Goal: Transaction & Acquisition: Purchase product/service

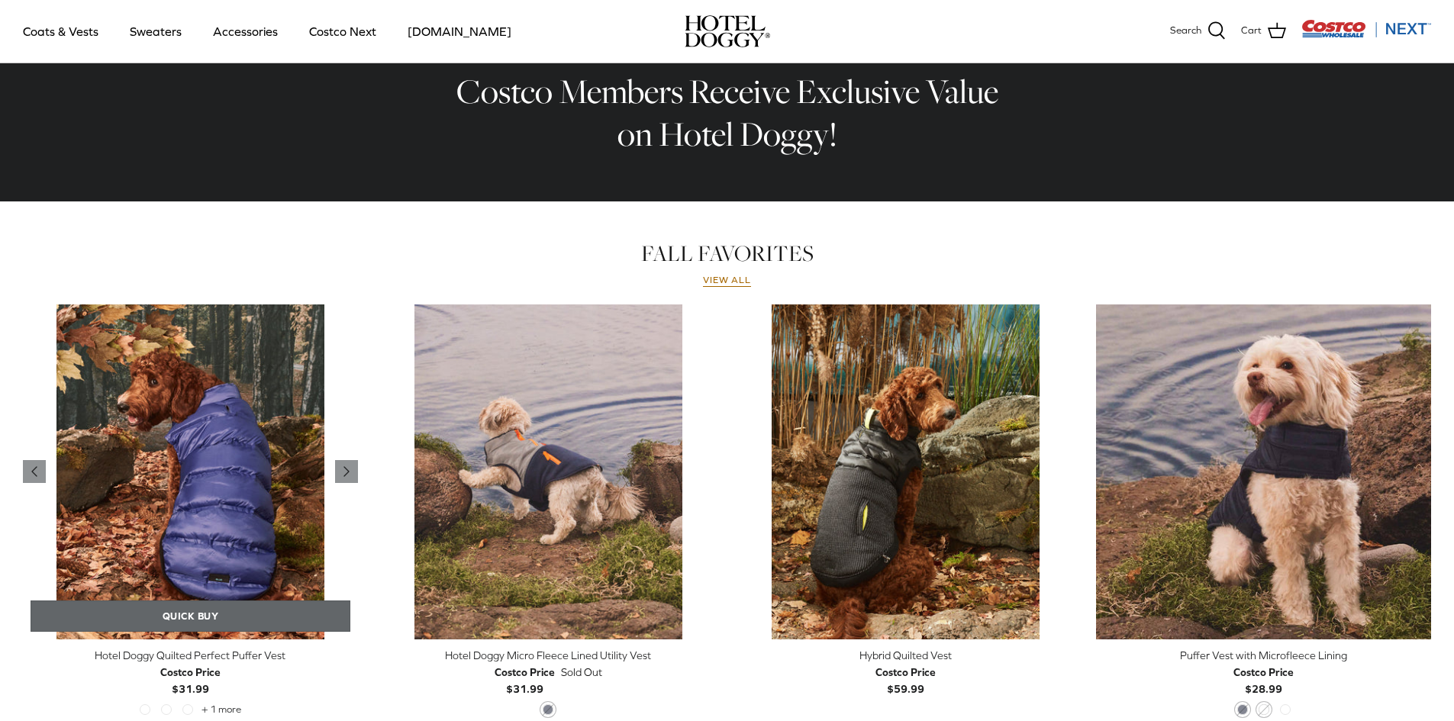
scroll to position [534, 0]
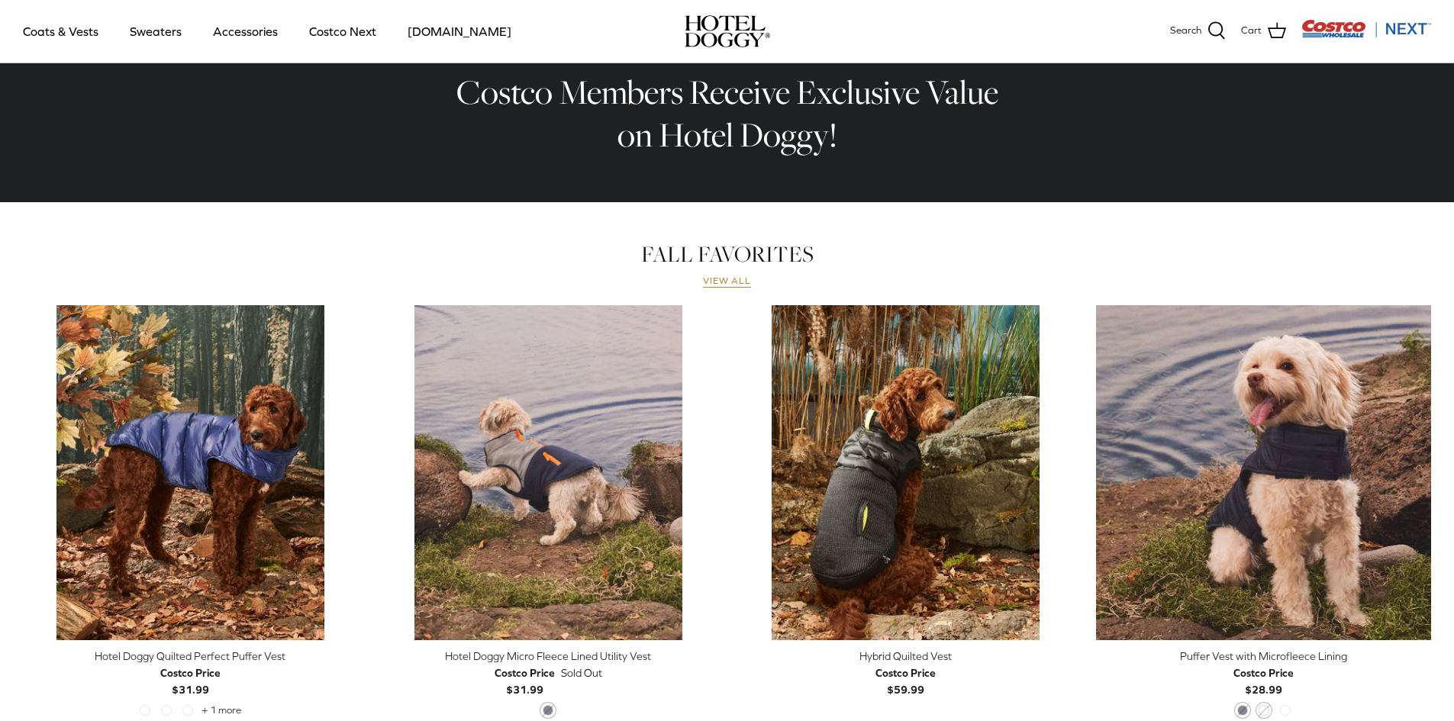
click at [737, 285] on link "View all" at bounding box center [727, 281] width 49 height 12
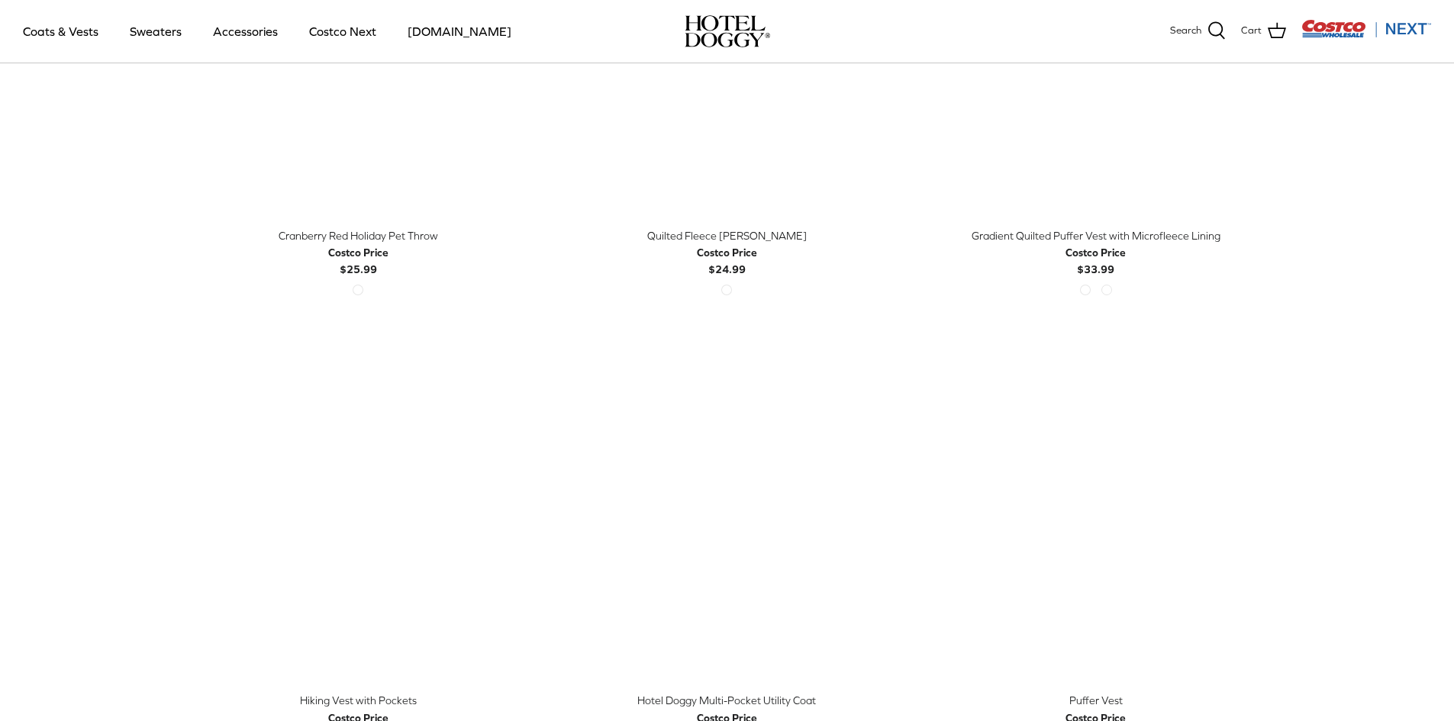
scroll to position [2518, 0]
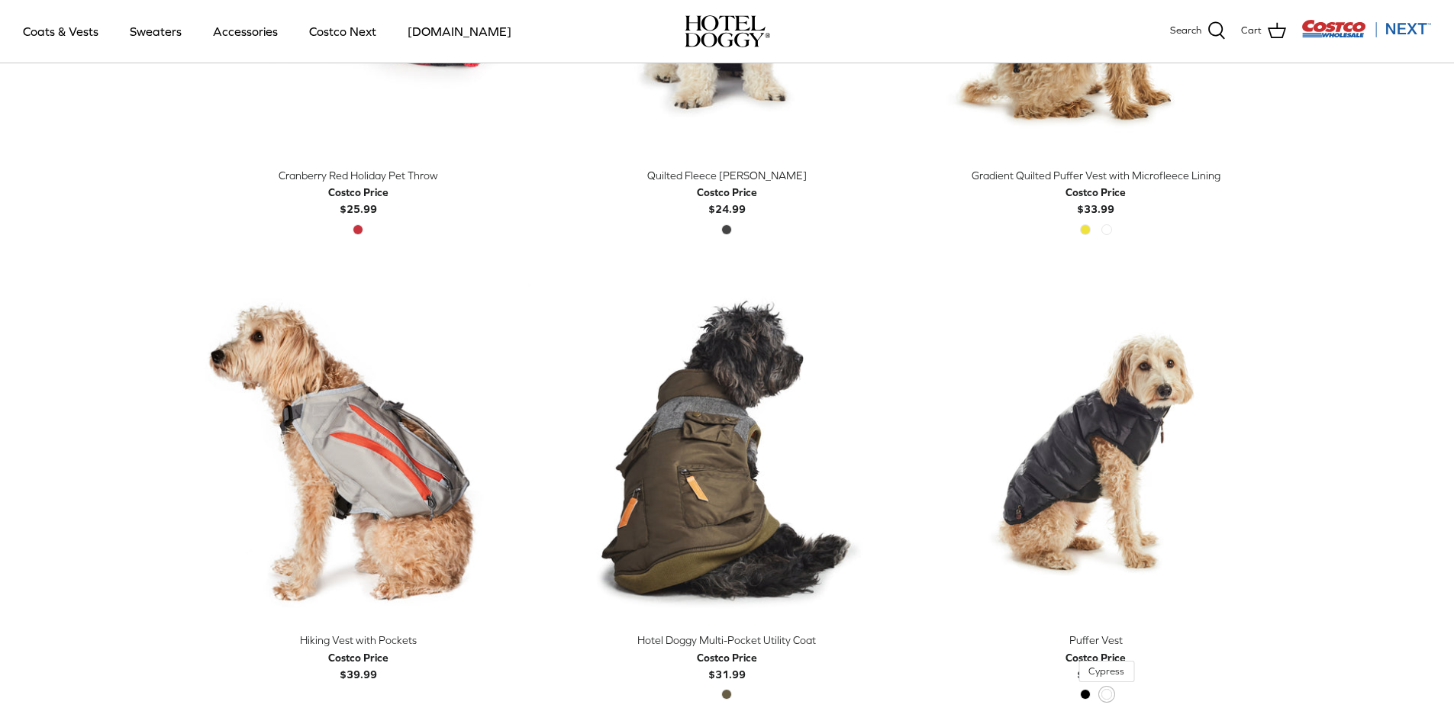
click at [1106, 692] on span "Cypress" at bounding box center [1106, 694] width 11 height 11
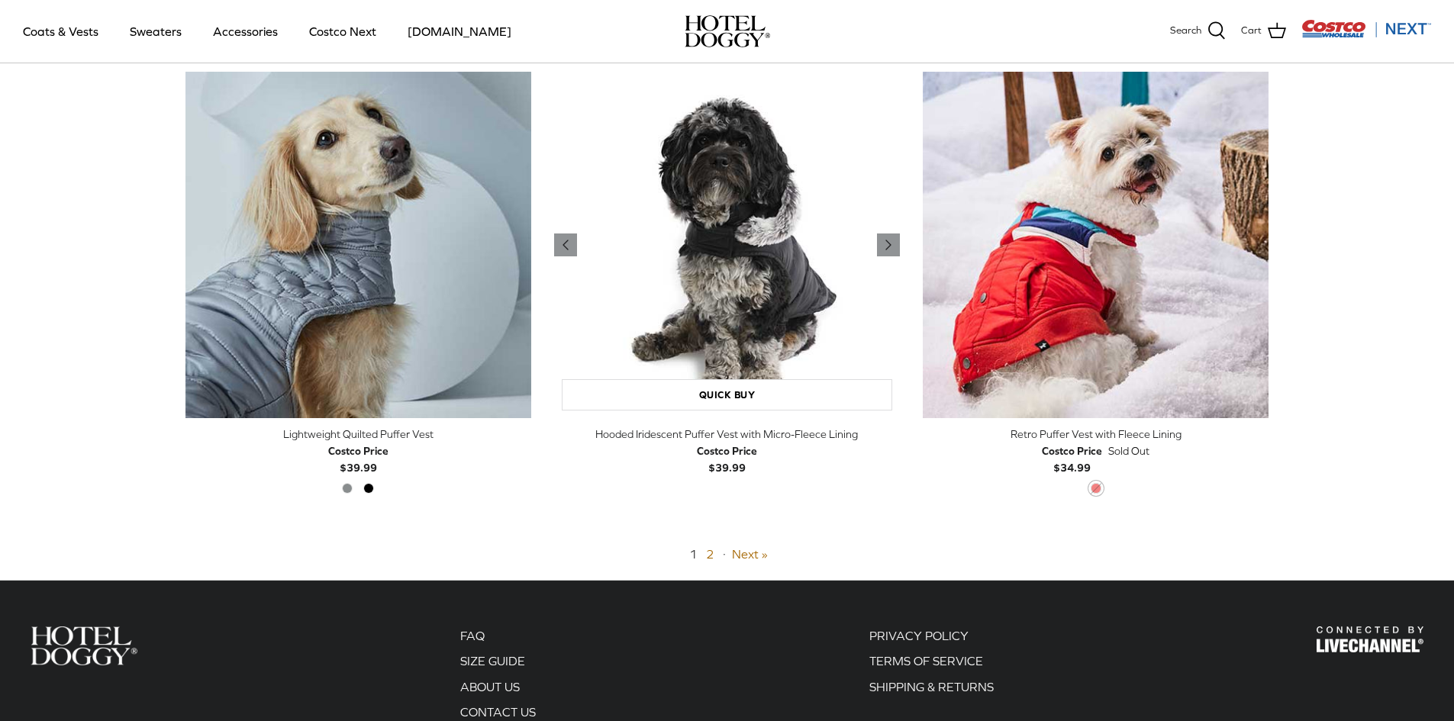
scroll to position [3663, 0]
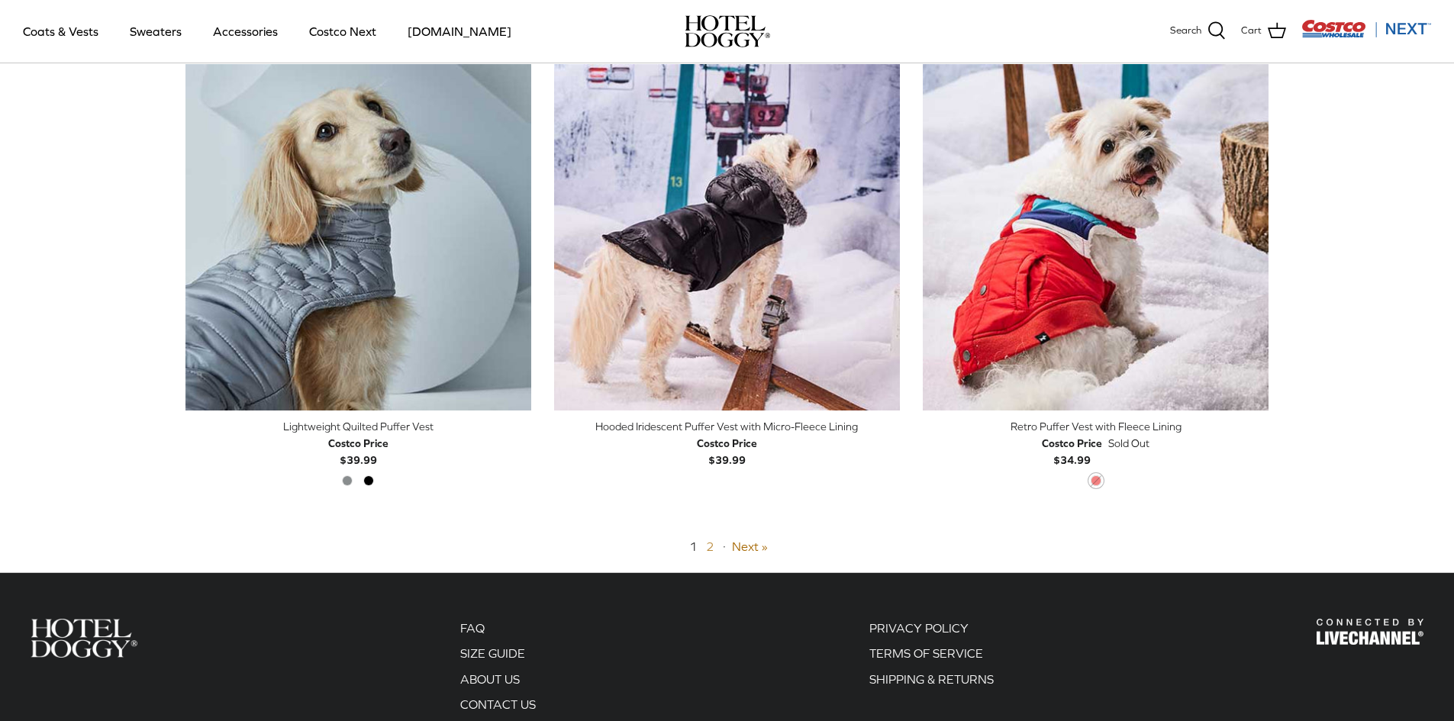
click at [709, 546] on link "2" at bounding box center [710, 547] width 8 height 14
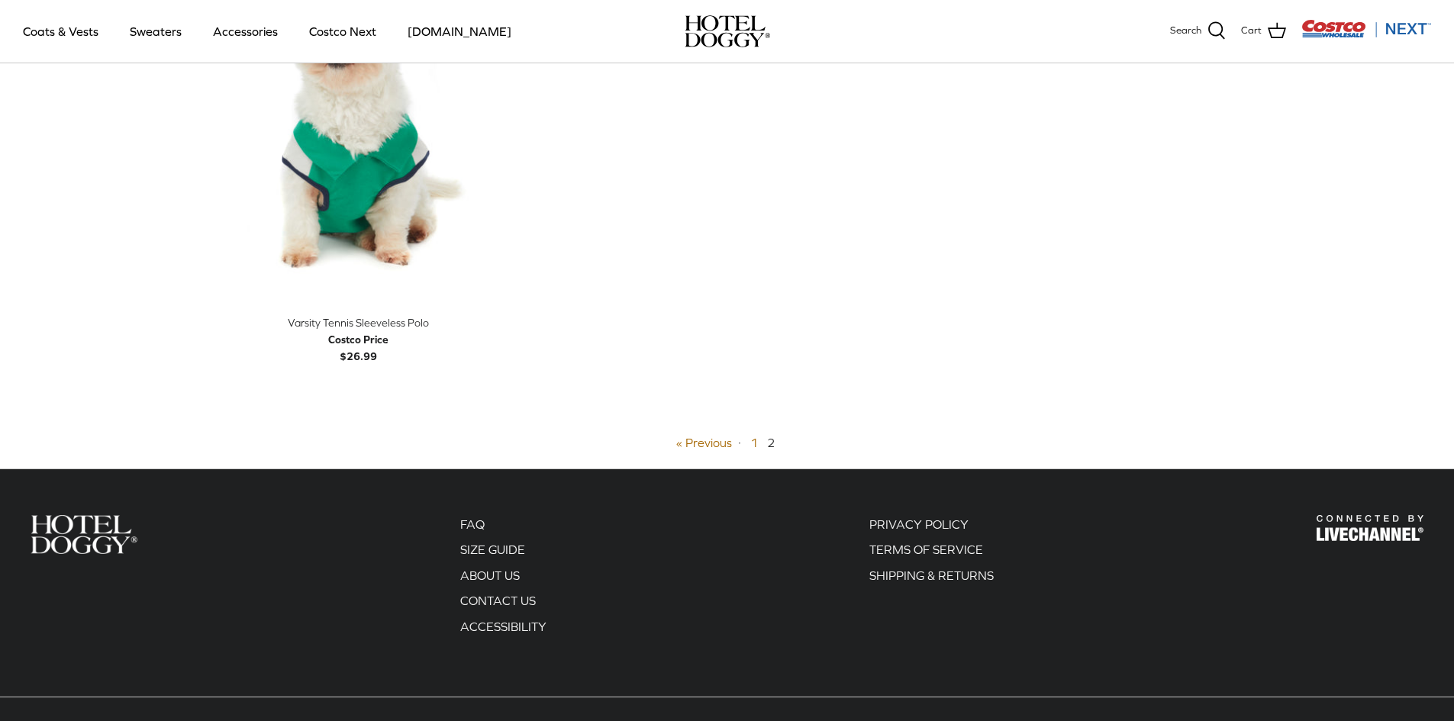
scroll to position [977, 0]
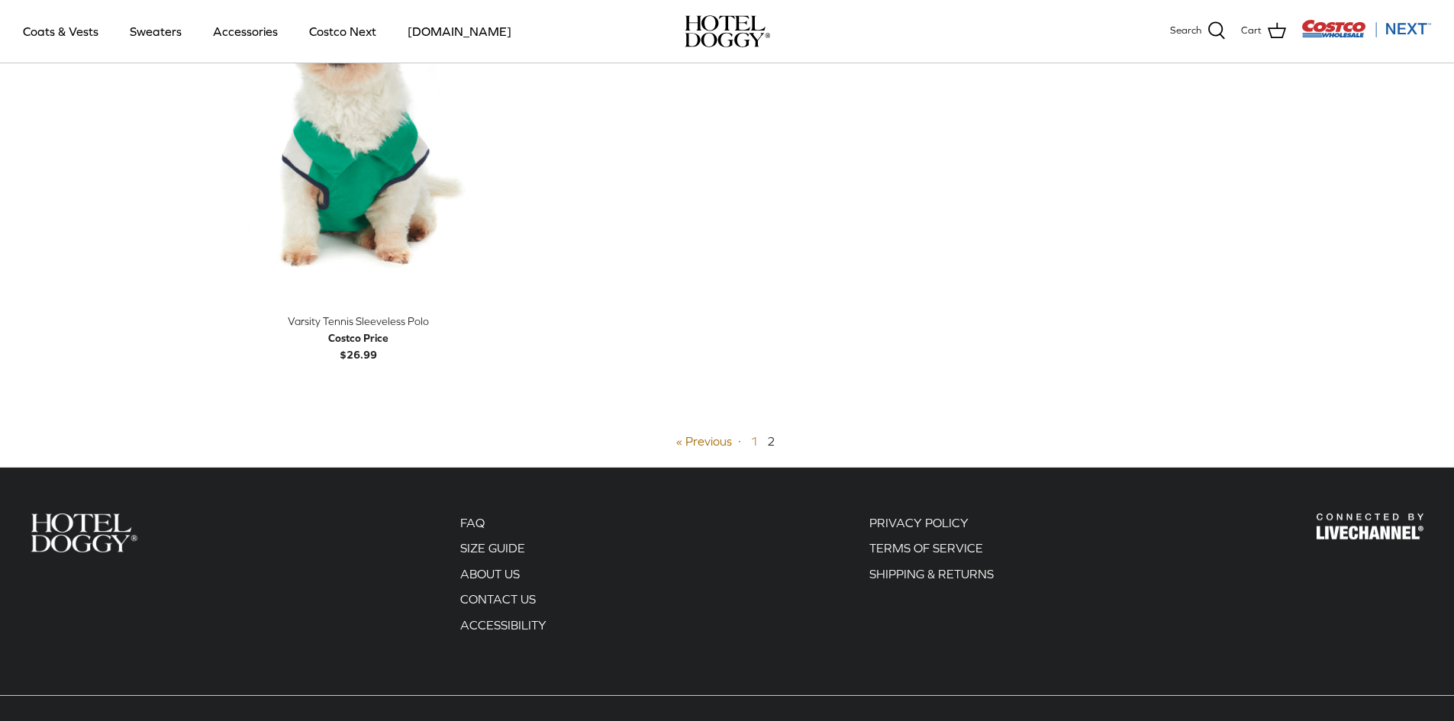
click at [754, 438] on link "1" at bounding box center [754, 441] width 8 height 14
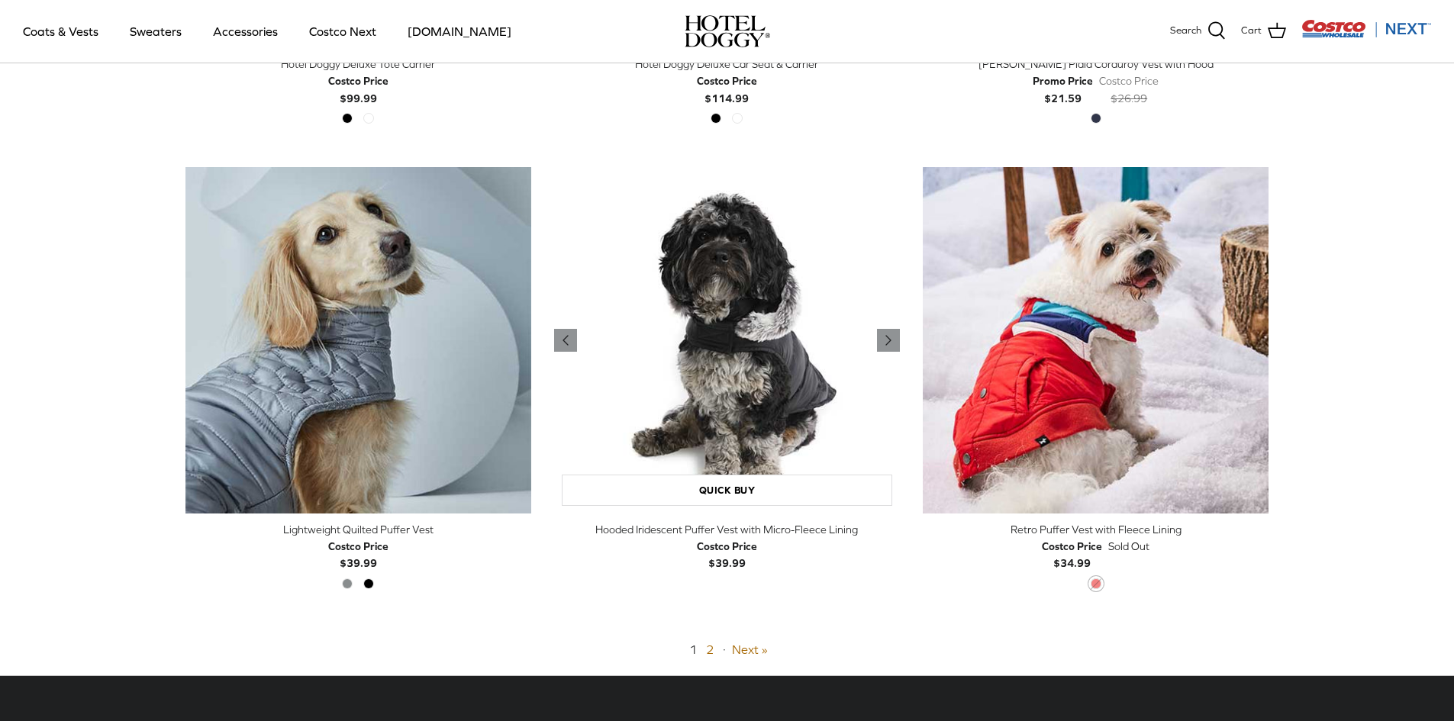
scroll to position [3495, 0]
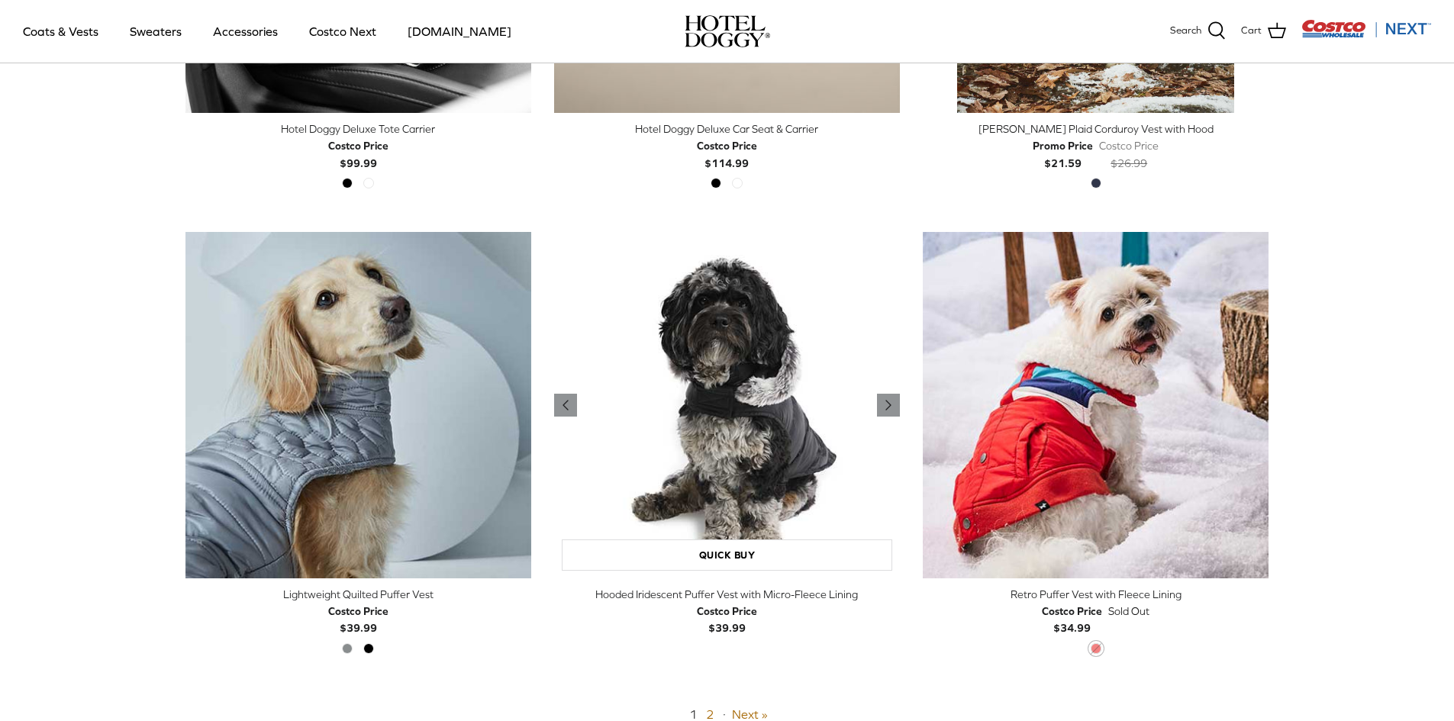
click at [705, 379] on img "Hooded Iridescent Puffer Vest with Micro-Fleece Lining" at bounding box center [727, 405] width 346 height 346
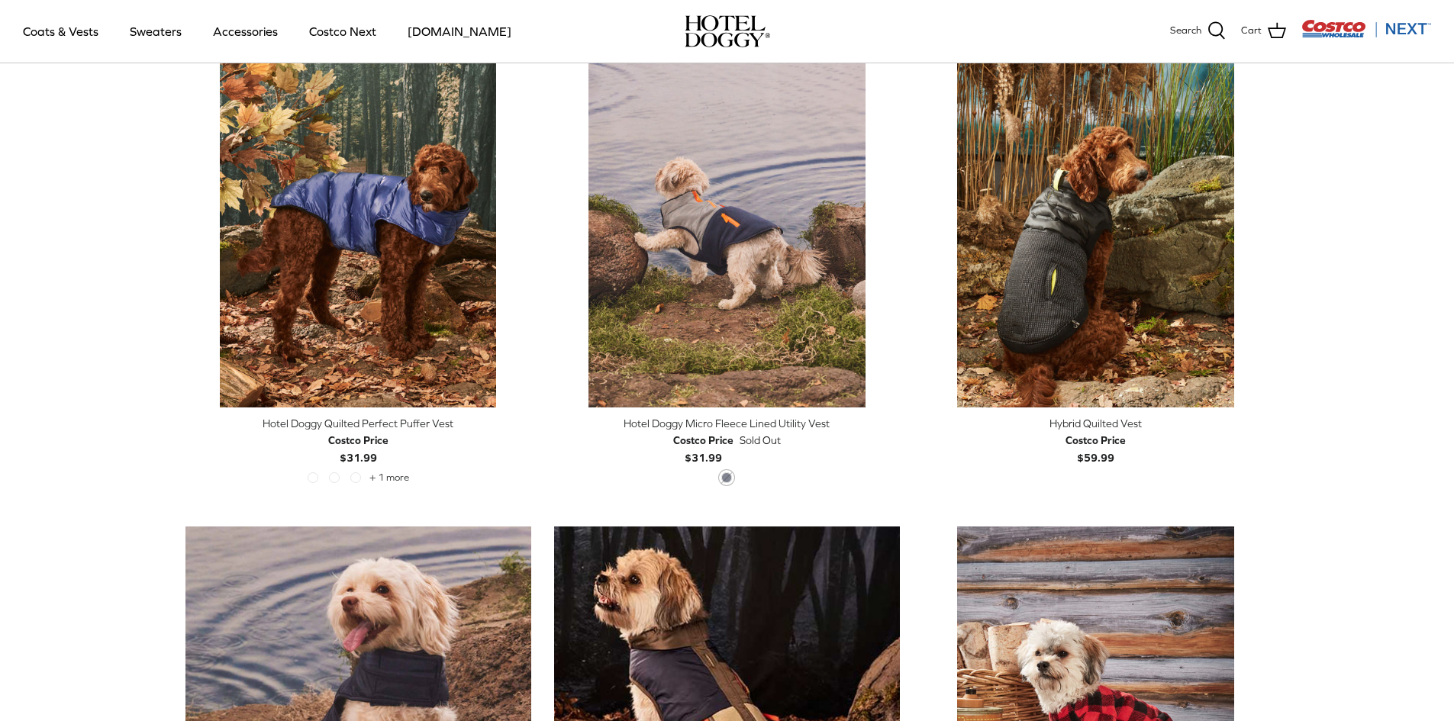
scroll to position [366, 0]
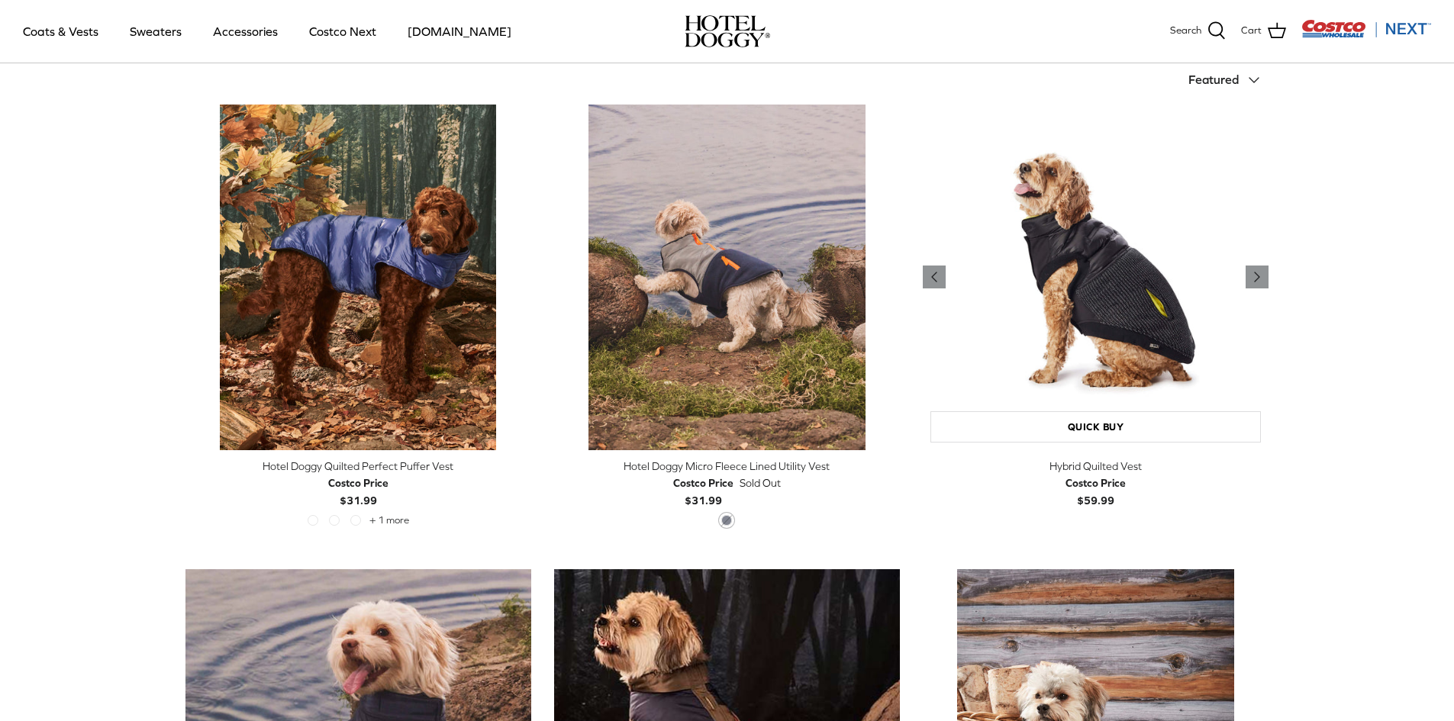
click at [1051, 395] on img "Hybrid Quilted Vest" at bounding box center [1096, 278] width 346 height 346
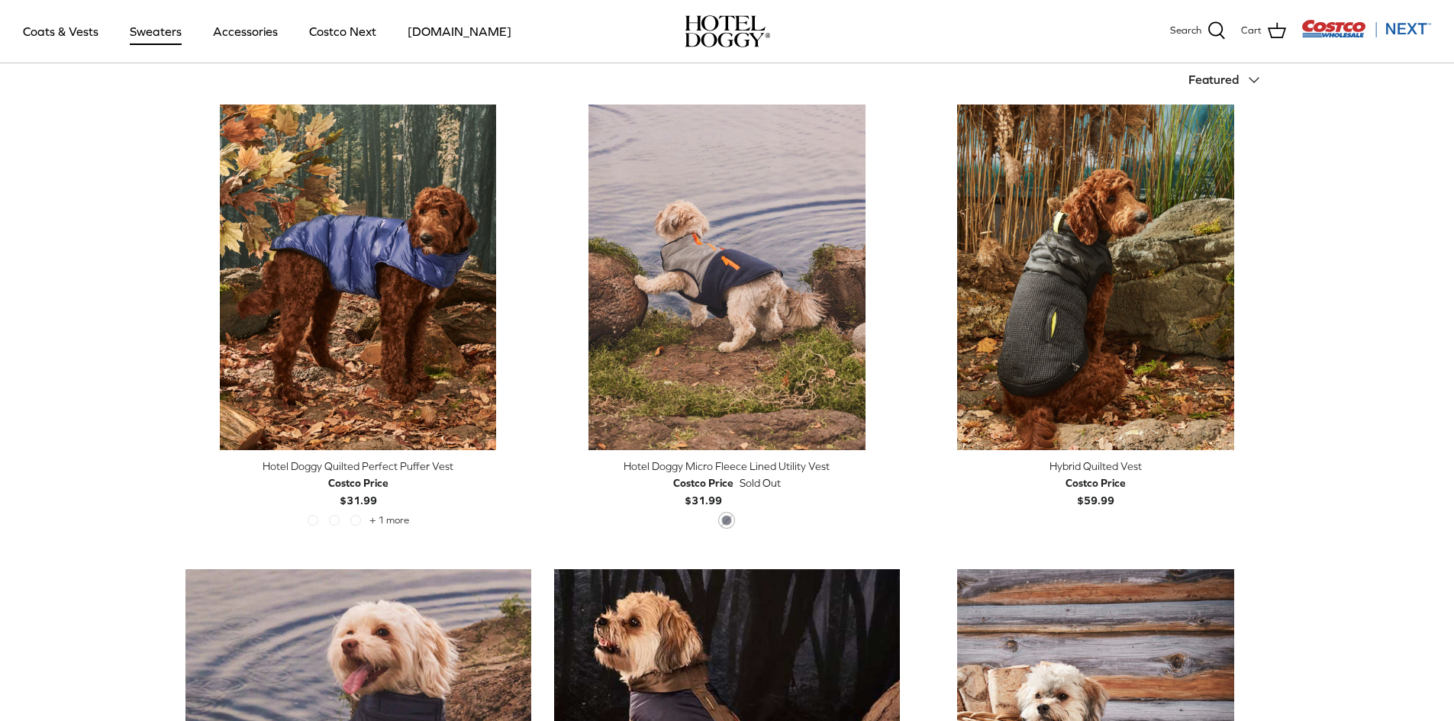
click at [167, 32] on link "Sweaters" at bounding box center [155, 31] width 79 height 52
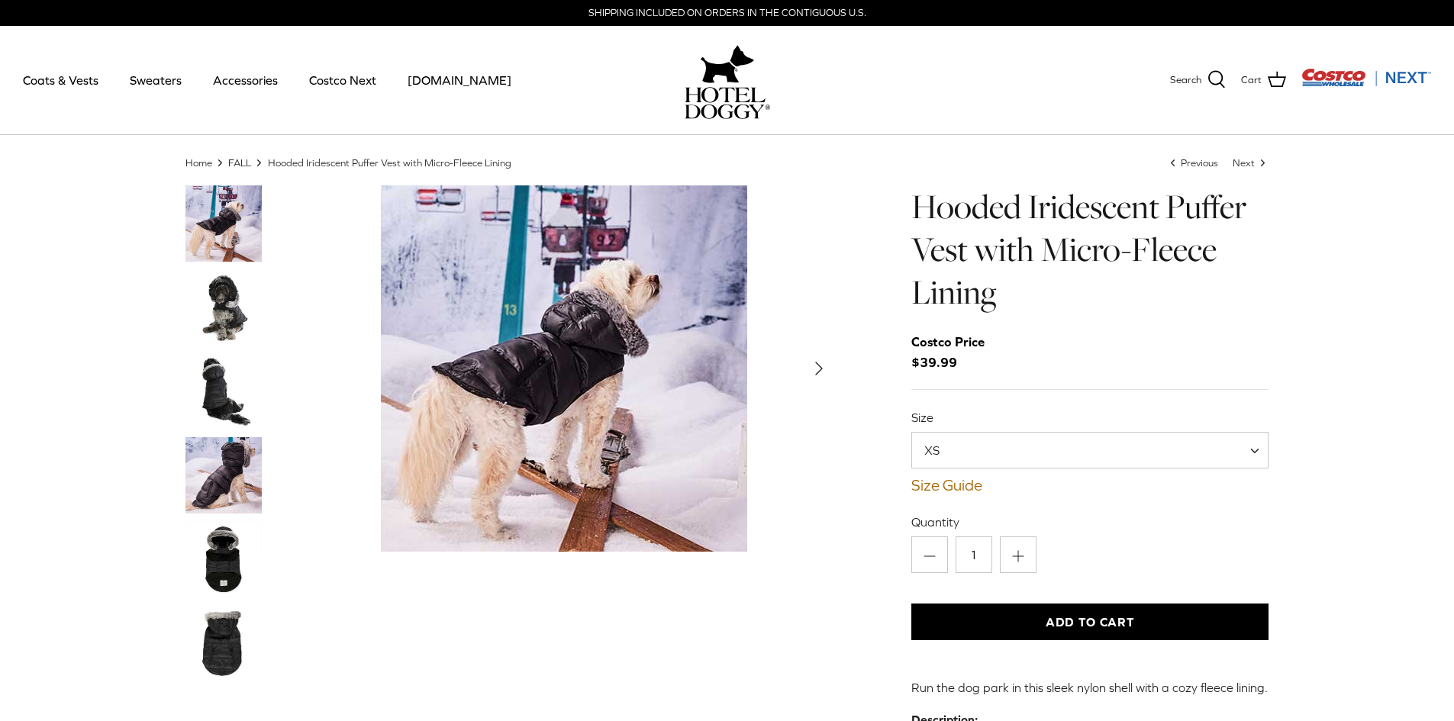
click at [243, 649] on img "Thumbnail Link" at bounding box center [223, 643] width 76 height 76
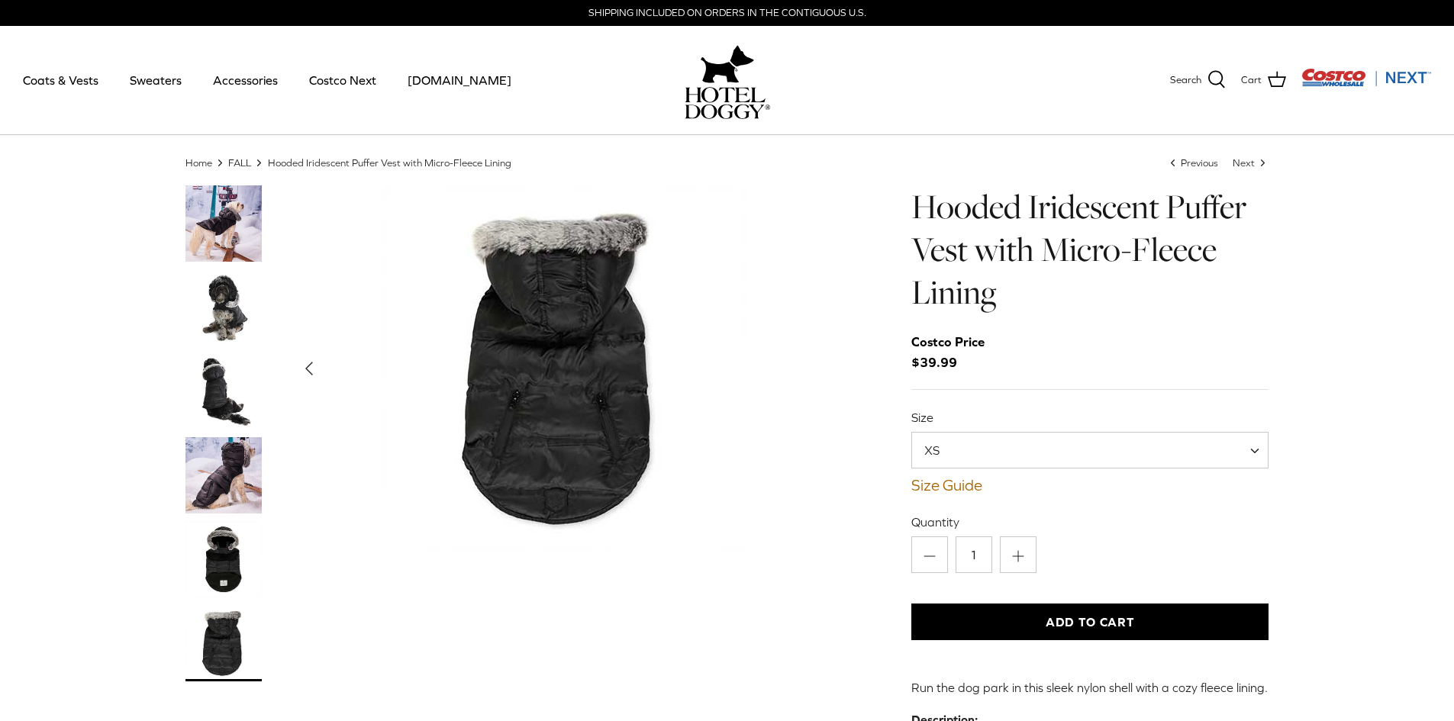
click at [218, 583] on img "Thumbnail Link" at bounding box center [223, 559] width 76 height 76
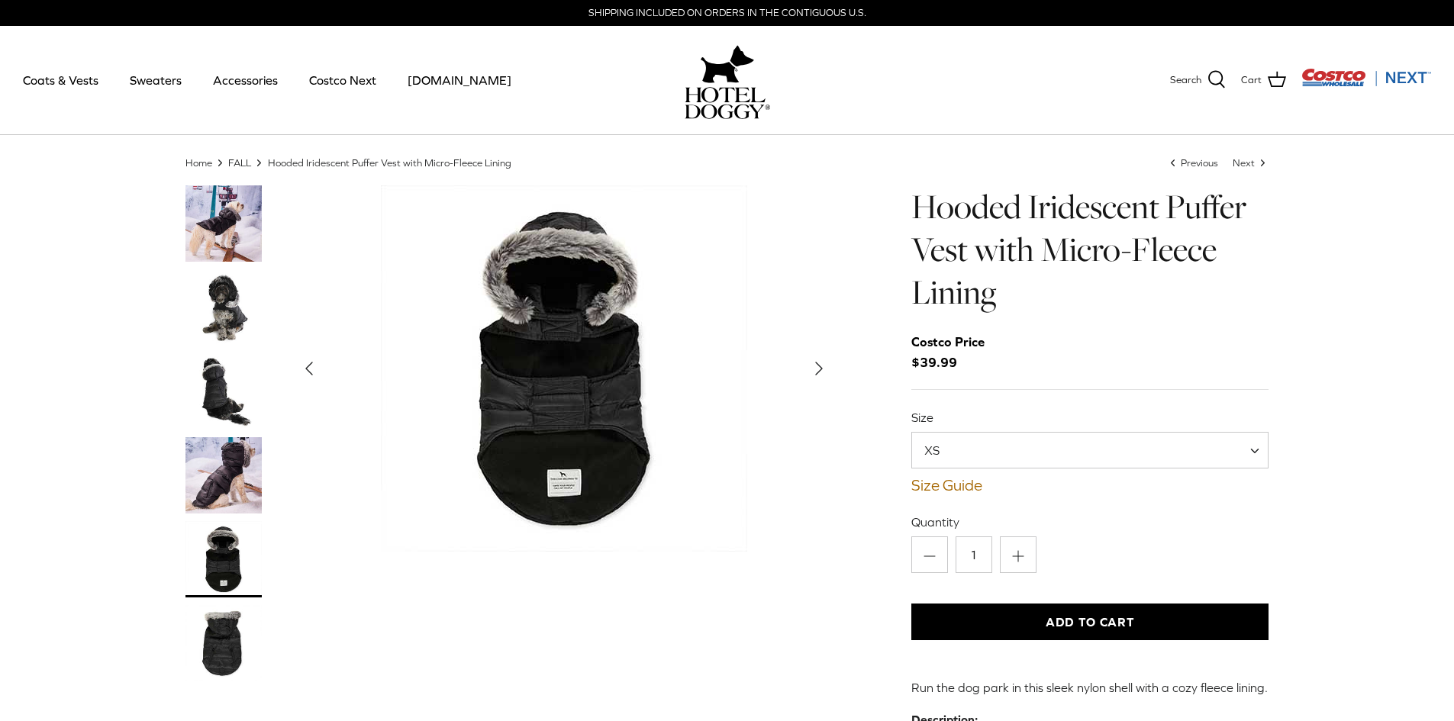
click at [237, 480] on img "Thumbnail Link" at bounding box center [223, 475] width 76 height 76
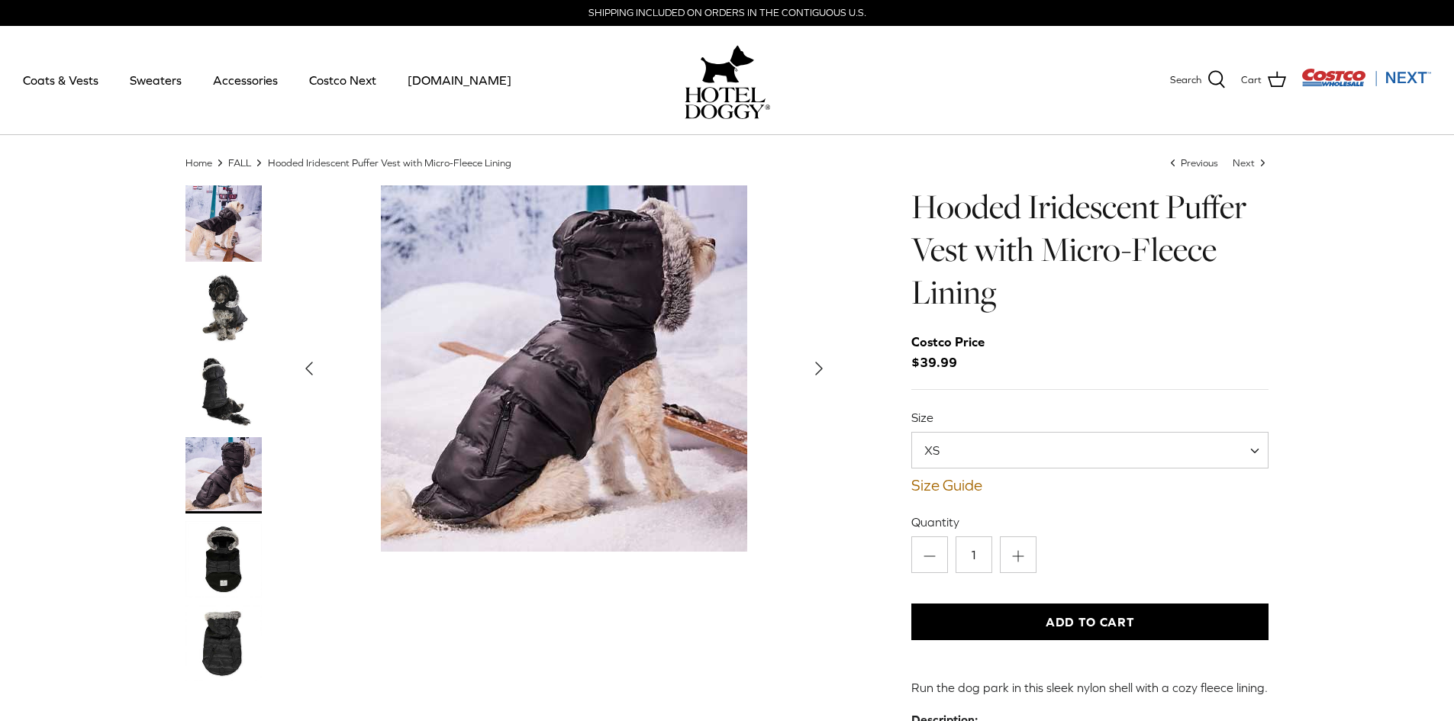
click at [210, 387] on img "Thumbnail Link" at bounding box center [223, 391] width 76 height 76
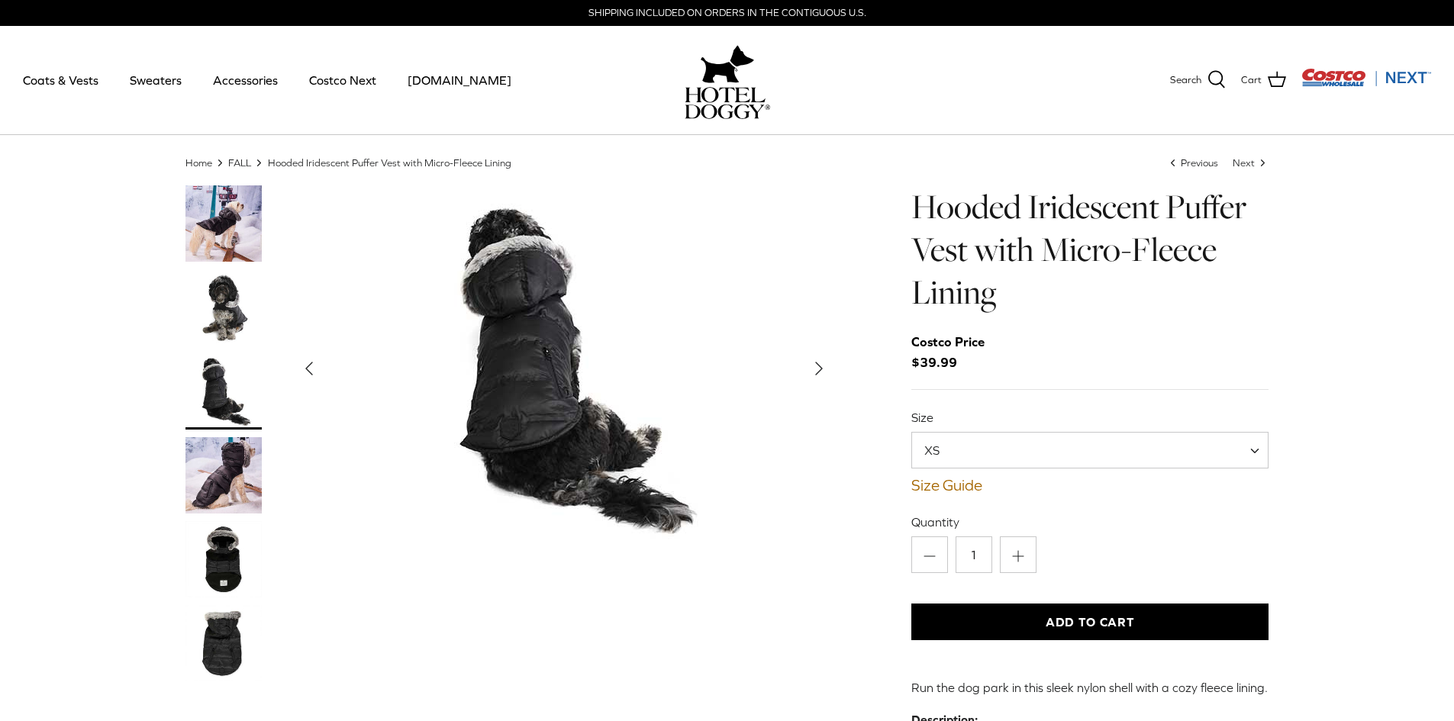
click at [221, 327] on img "Thumbnail Link" at bounding box center [223, 307] width 76 height 76
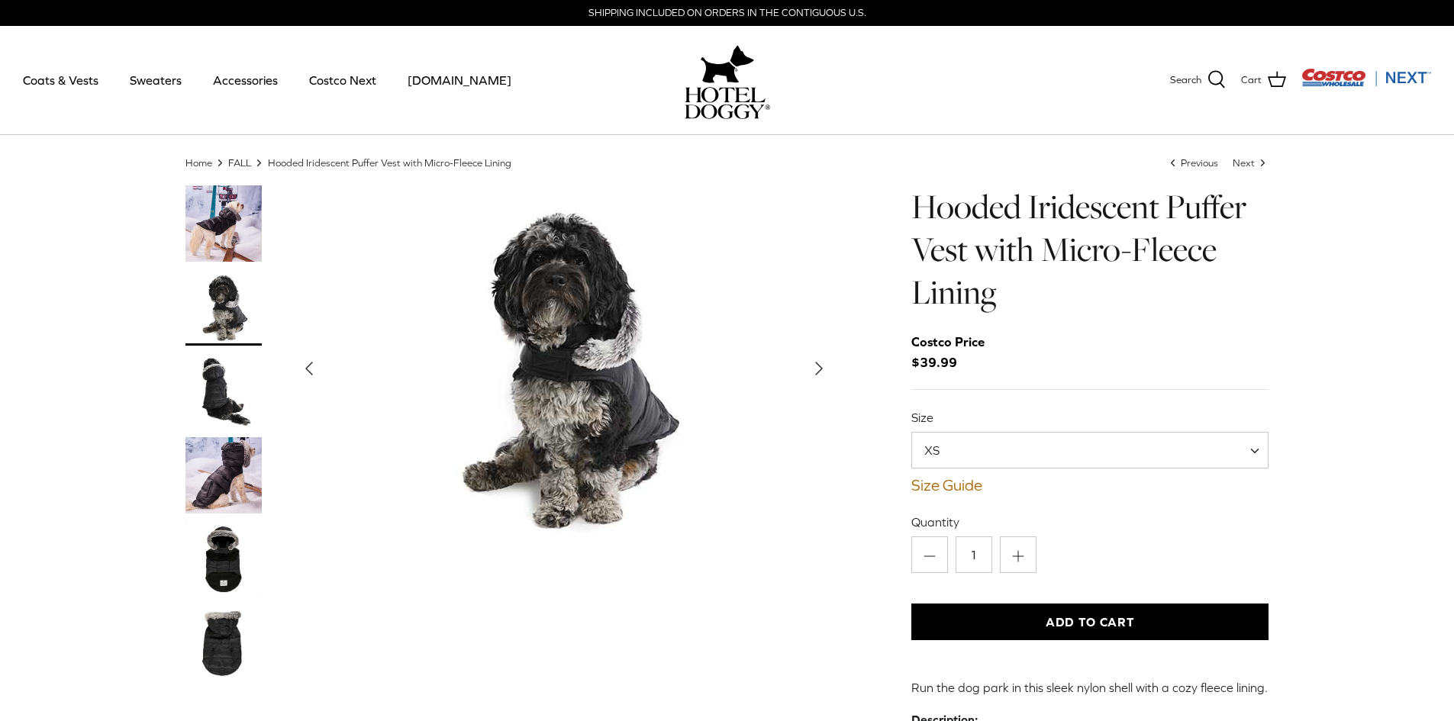
click at [214, 220] on img "Thumbnail Link" at bounding box center [223, 223] width 76 height 76
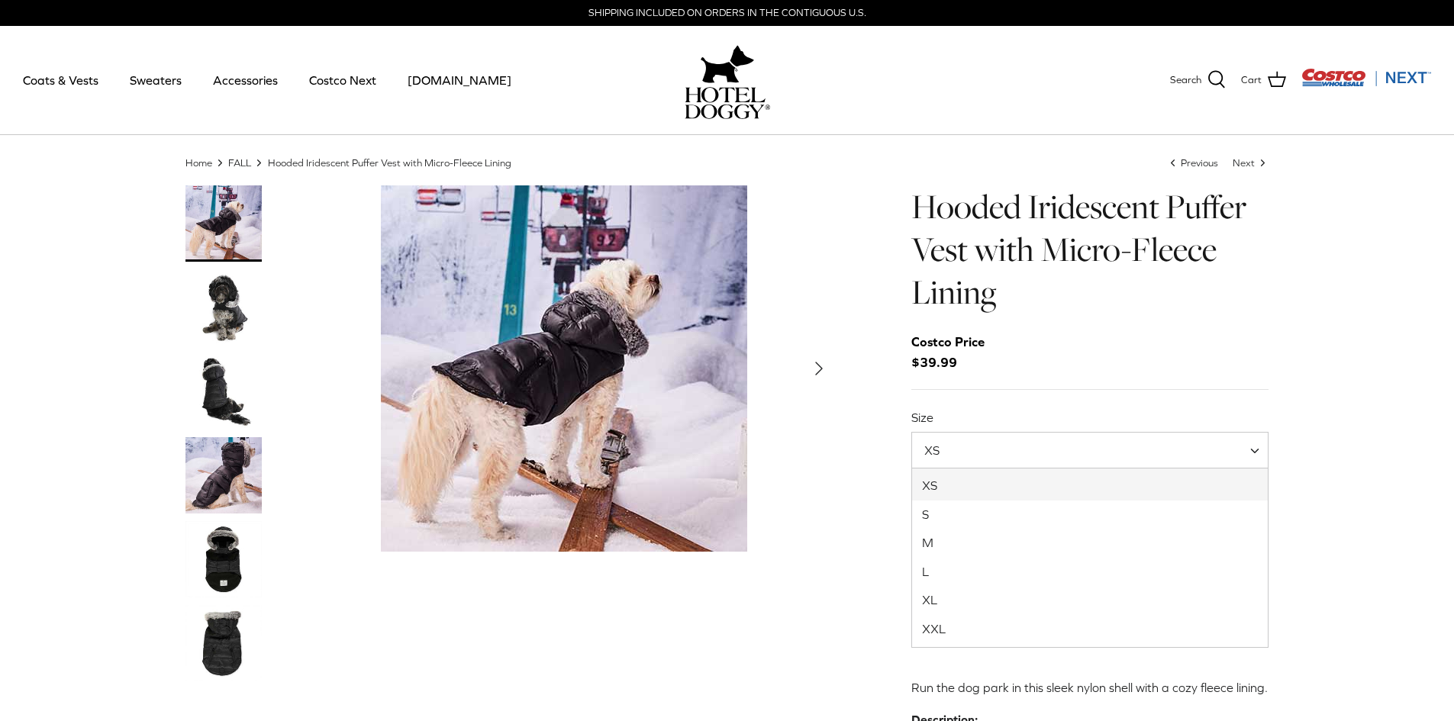
click at [991, 432] on span "XS" at bounding box center [1090, 450] width 358 height 37
select select "XL"
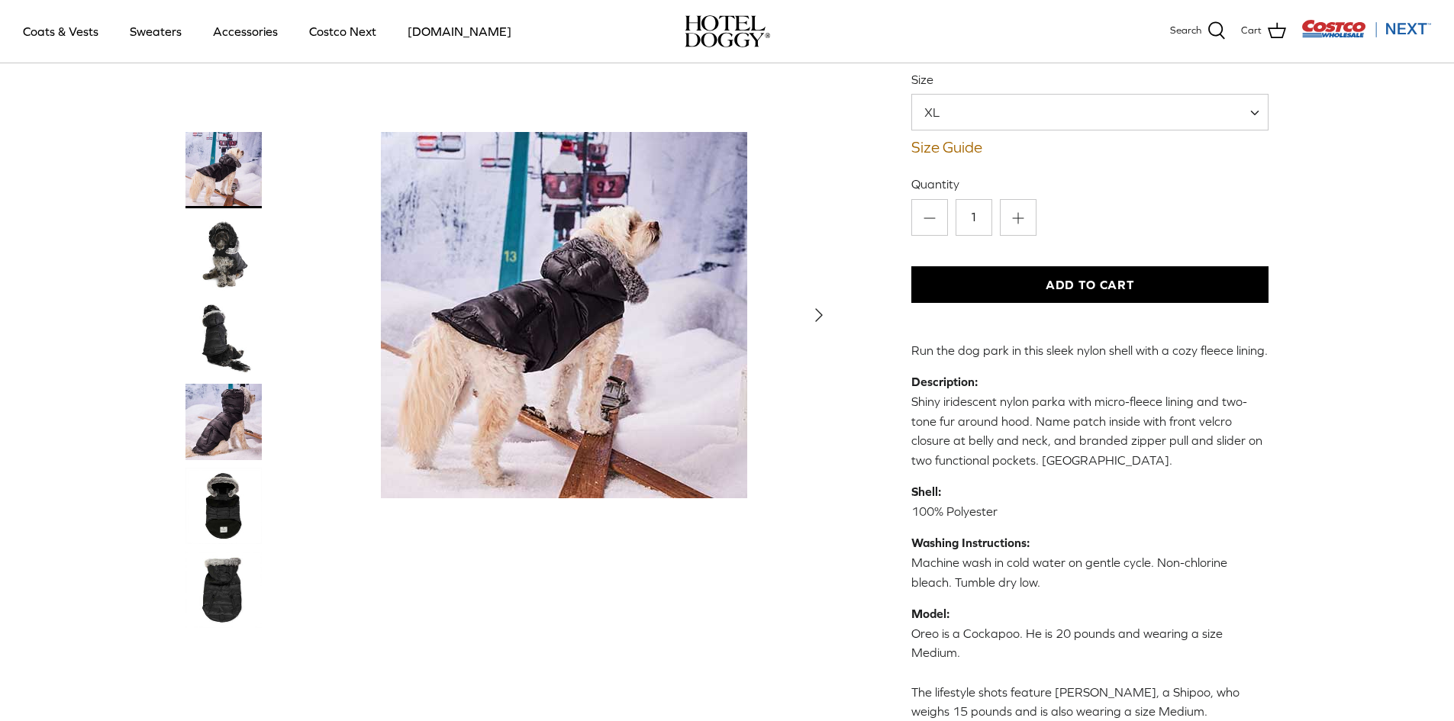
scroll to position [305, 0]
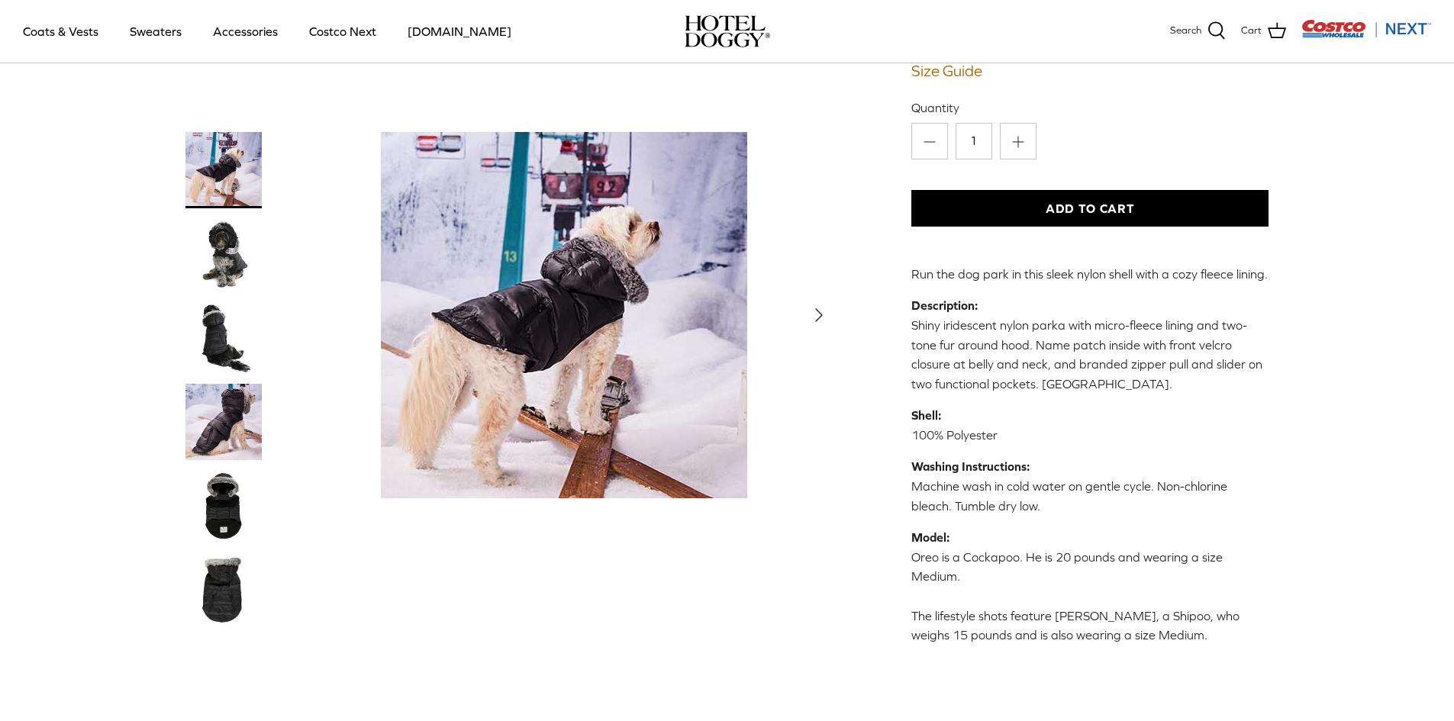
click at [1103, 207] on button "Add to Cart" at bounding box center [1090, 208] width 358 height 37
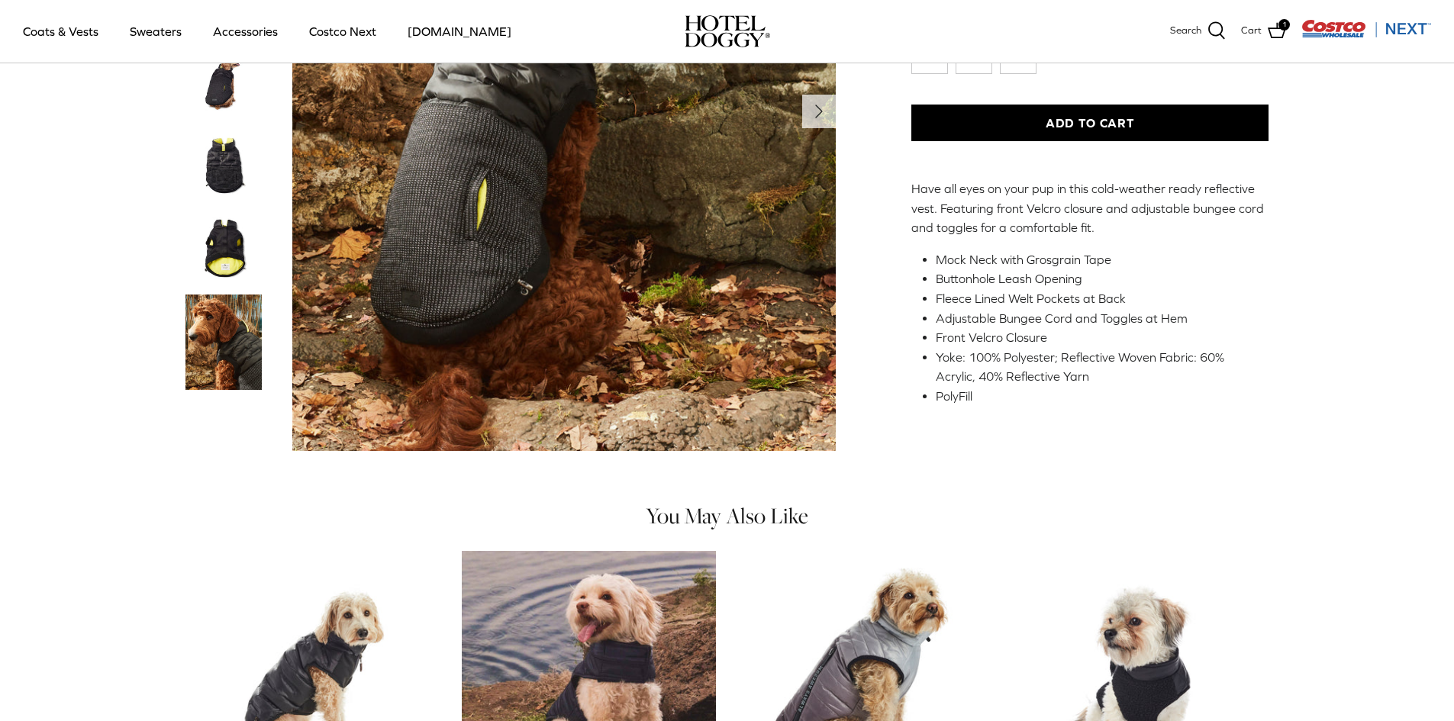
scroll to position [305, 0]
click at [223, 260] on img "Thumbnail Link" at bounding box center [223, 248] width 76 height 76
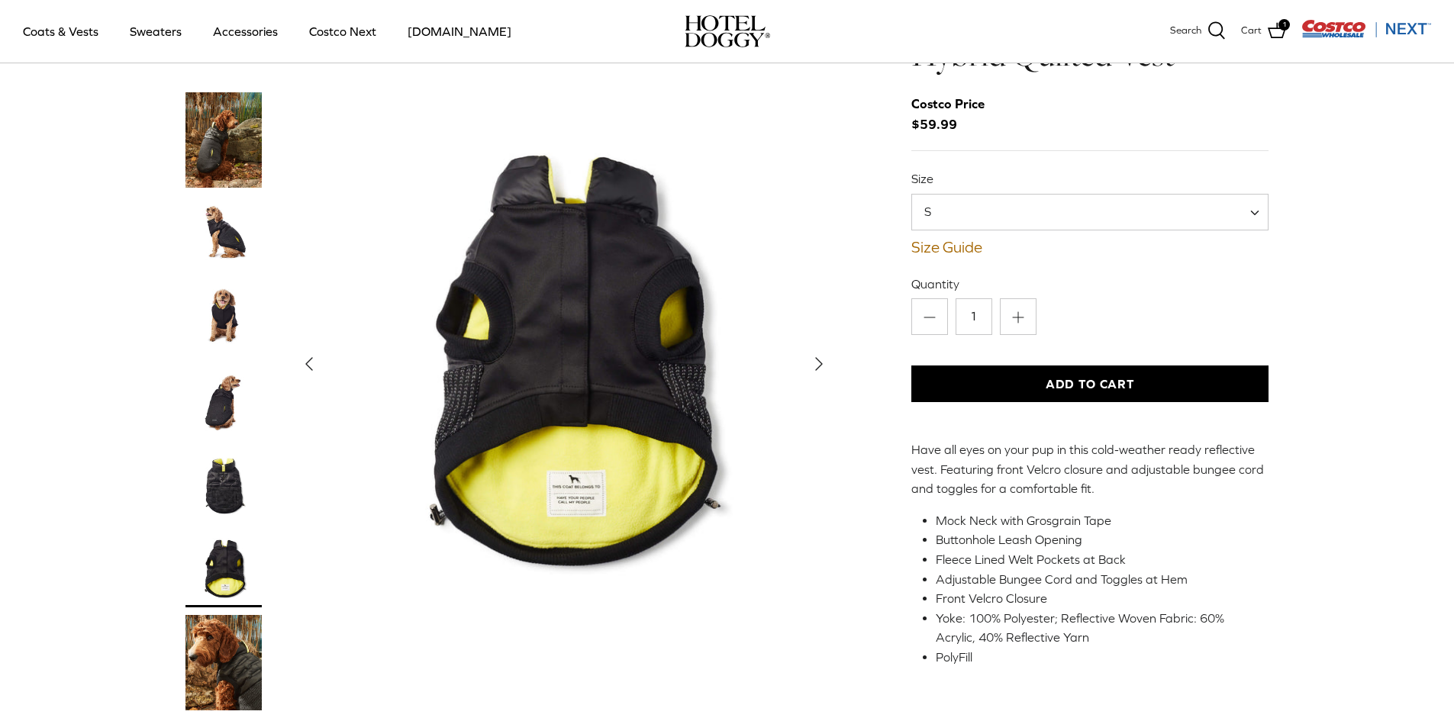
scroll to position [0, 0]
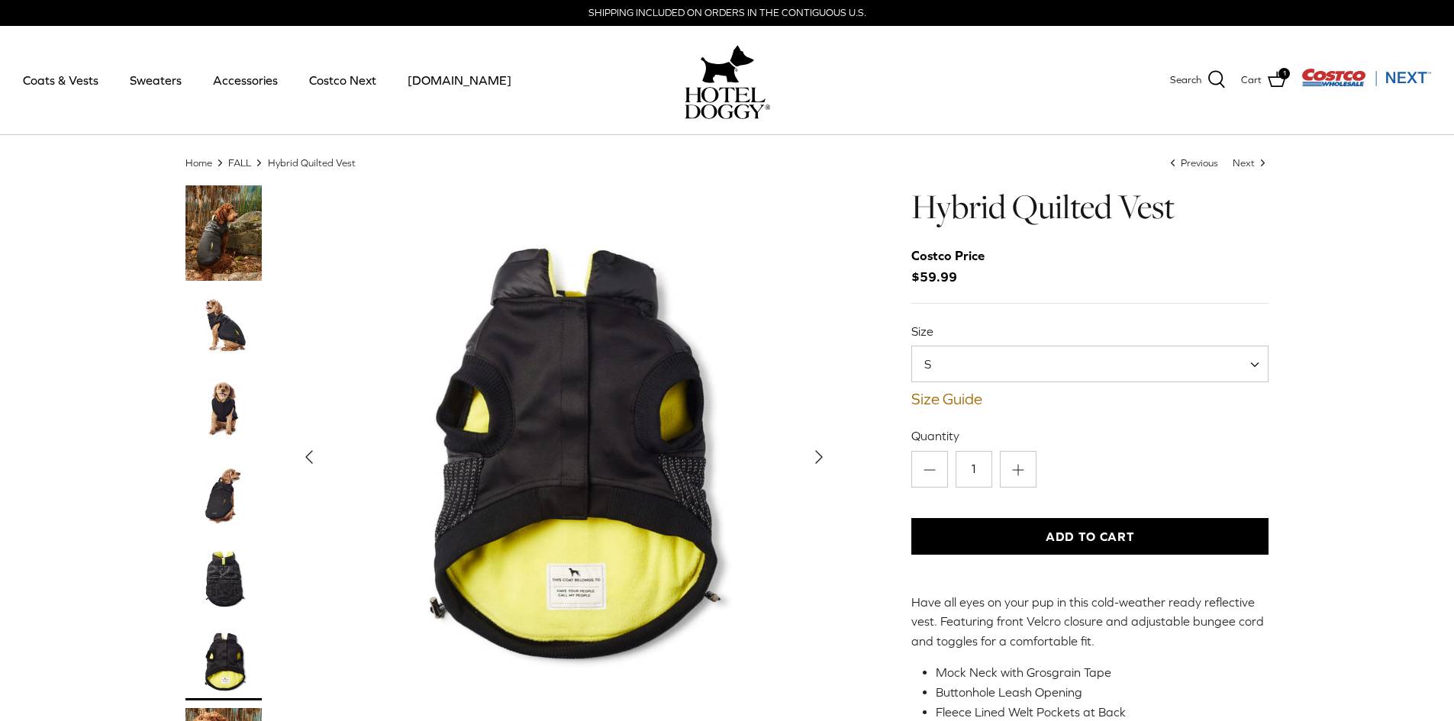
click at [230, 493] on img "Thumbnail Link" at bounding box center [223, 494] width 76 height 76
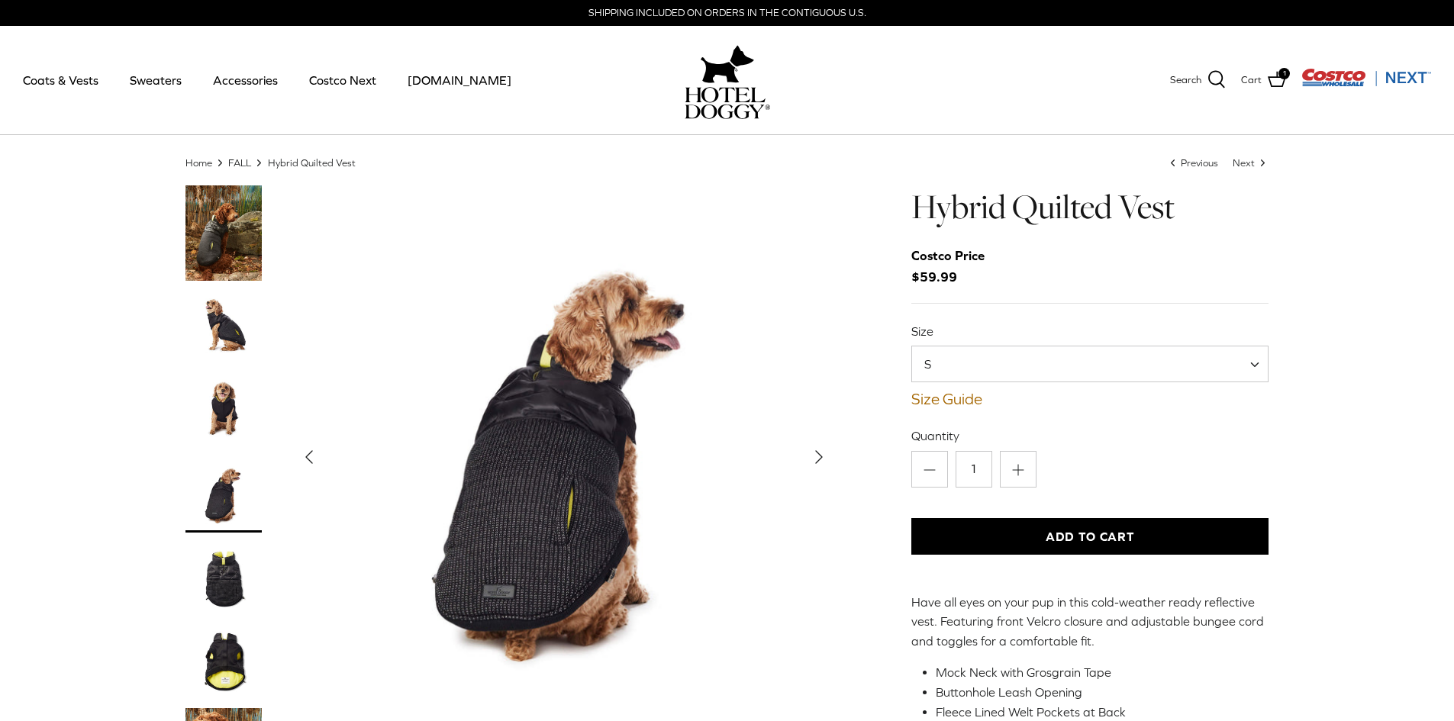
click at [224, 337] on img "Thumbnail Link" at bounding box center [223, 326] width 76 height 76
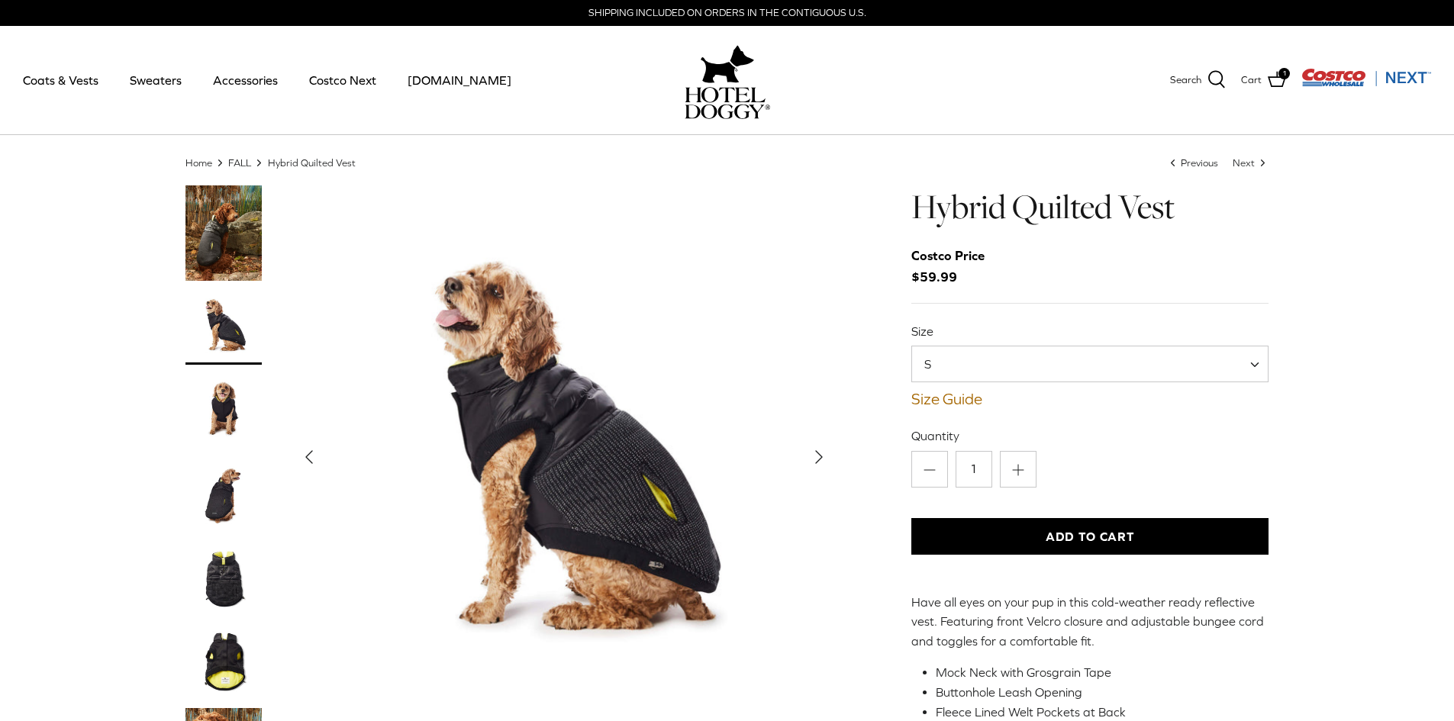
click at [251, 224] on img "Thumbnail Link" at bounding box center [223, 232] width 76 height 95
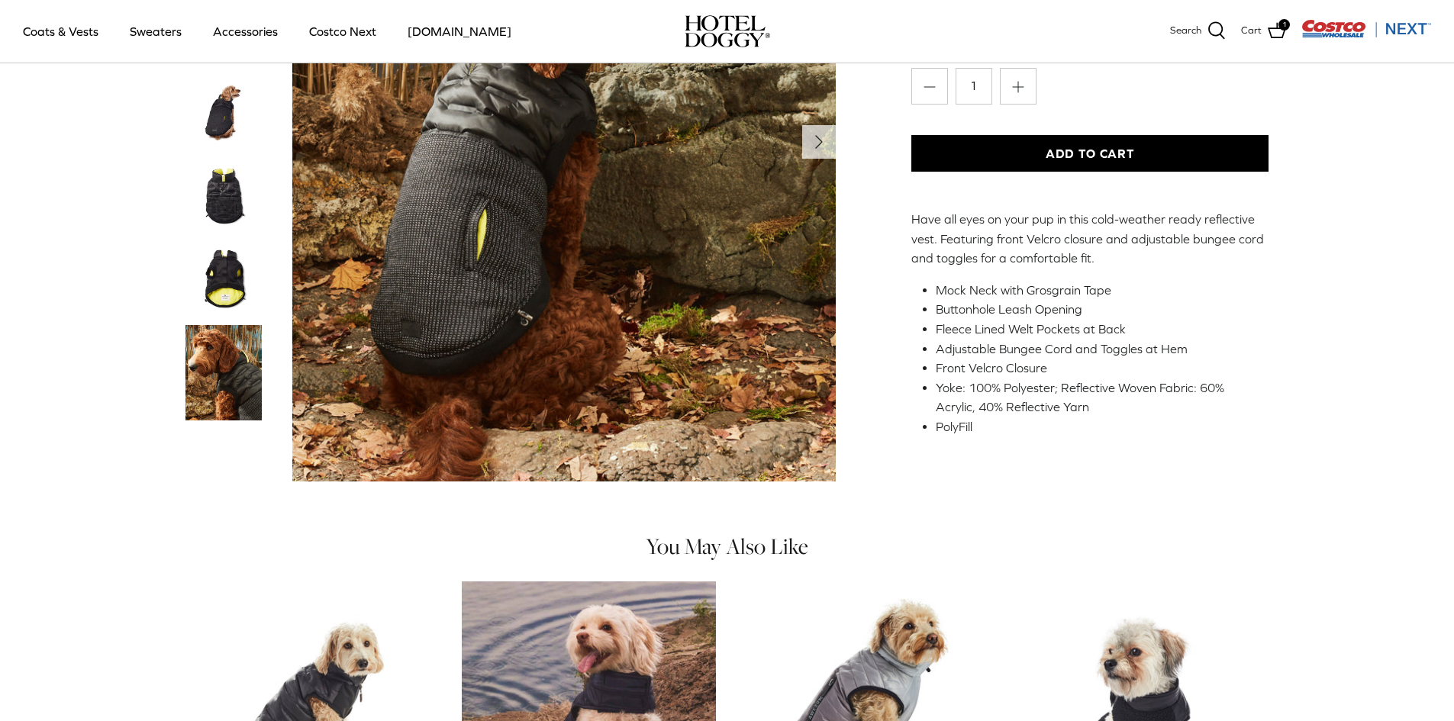
scroll to position [229, 0]
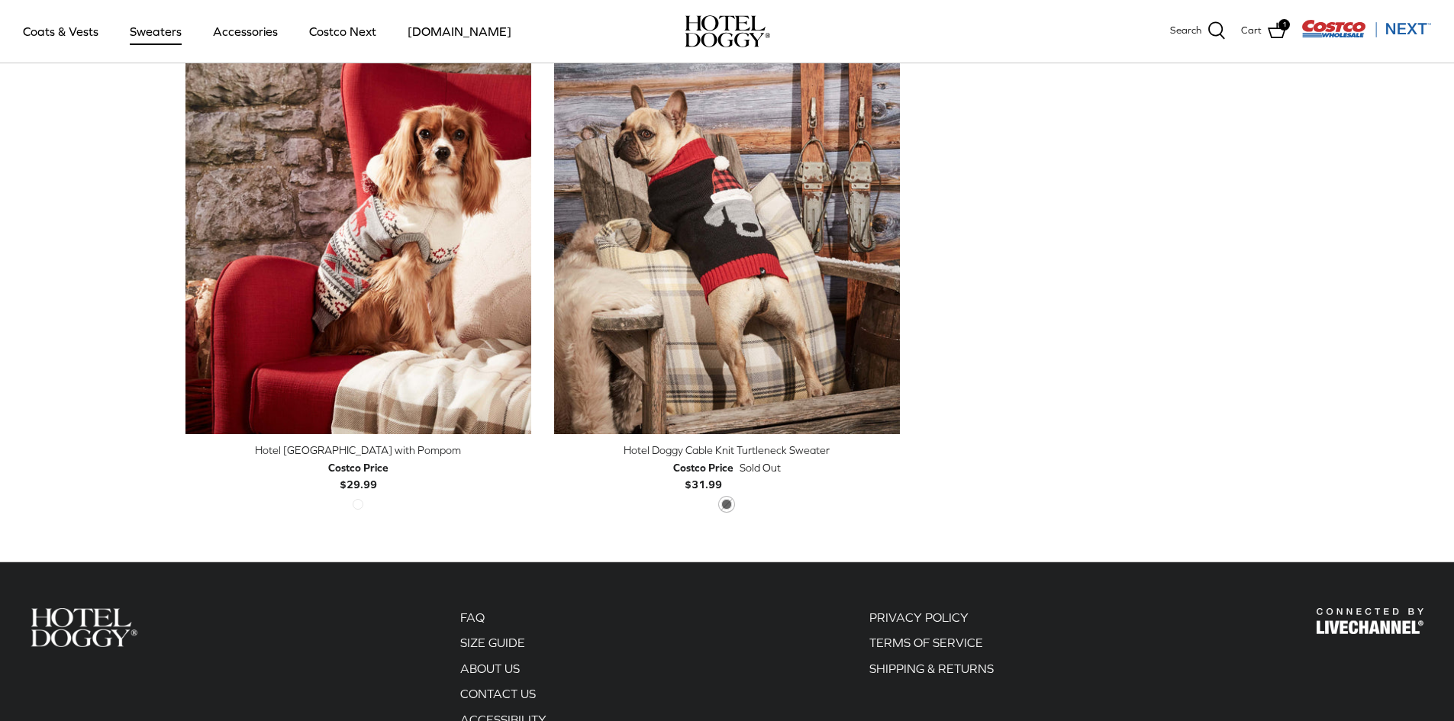
scroll to position [153, 0]
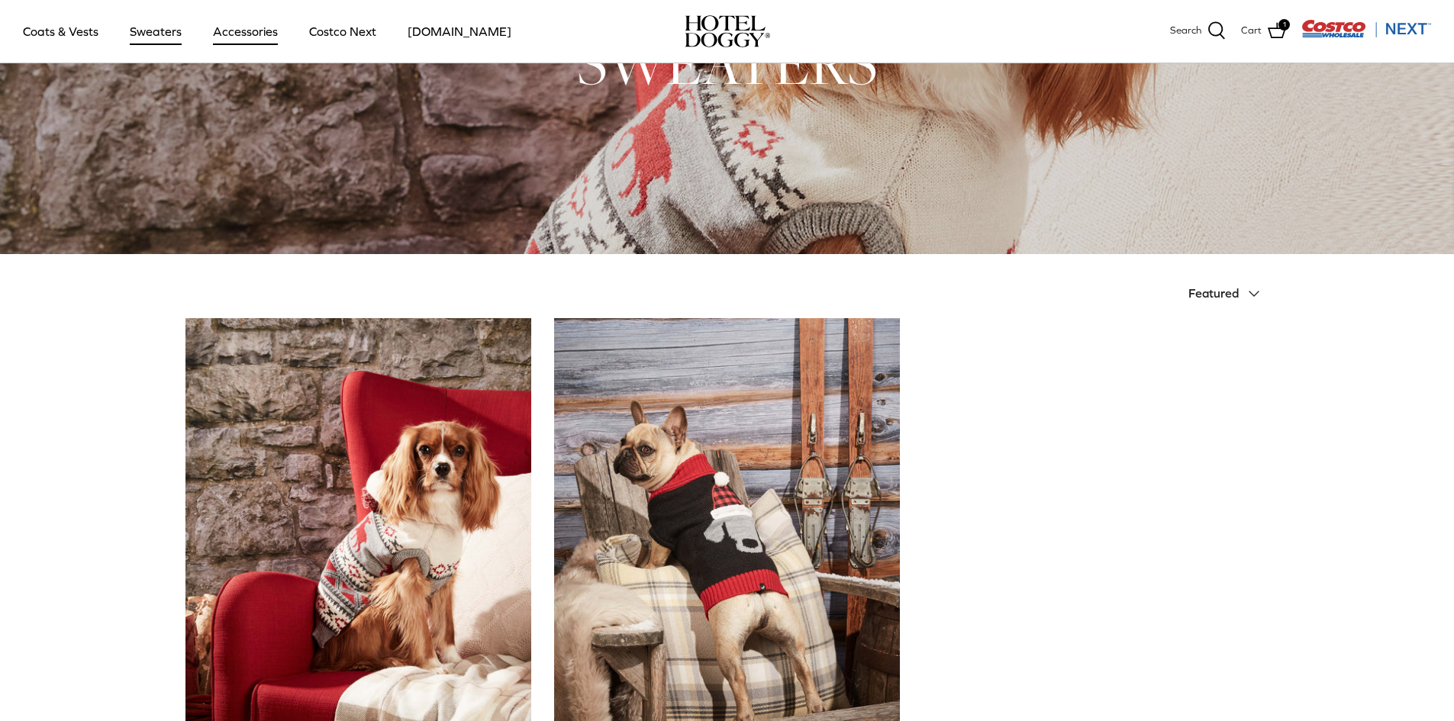
click at [269, 32] on link "Accessories" at bounding box center [245, 31] width 92 height 52
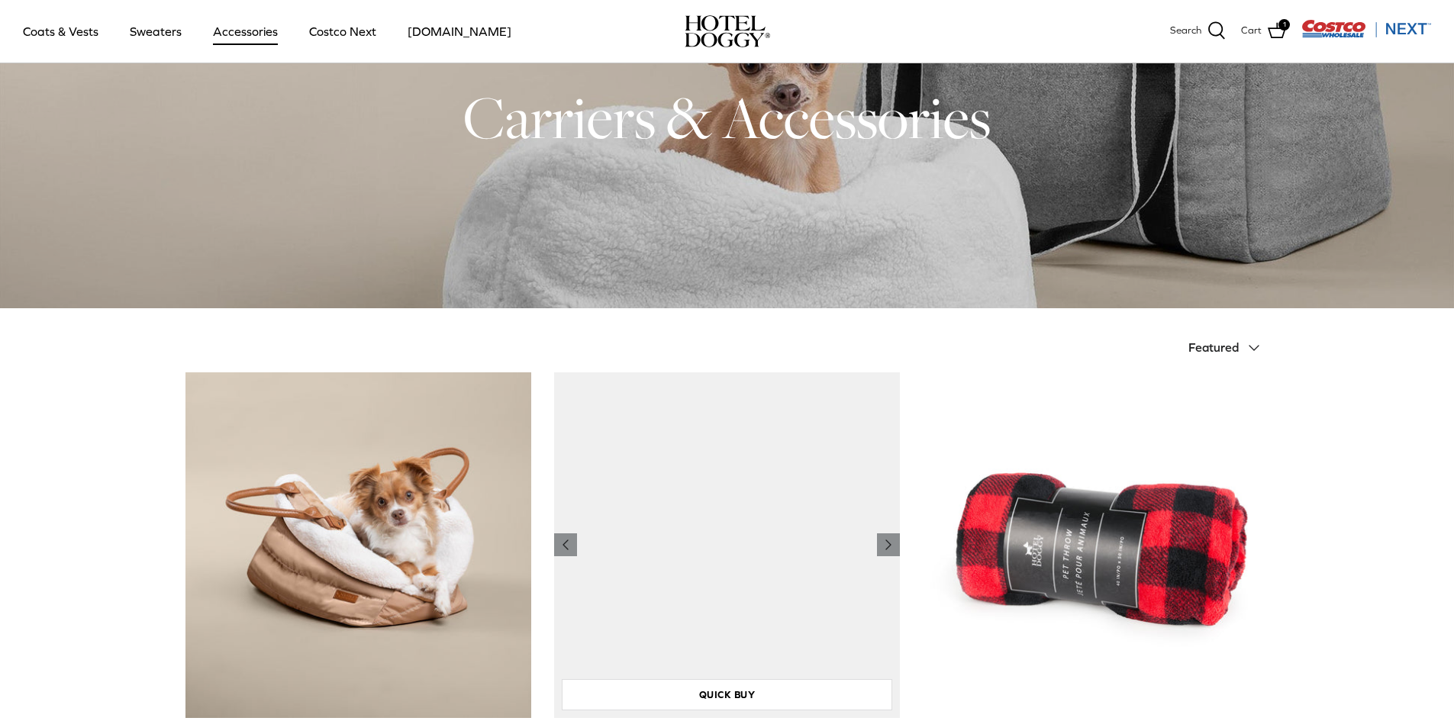
scroll to position [305, 0]
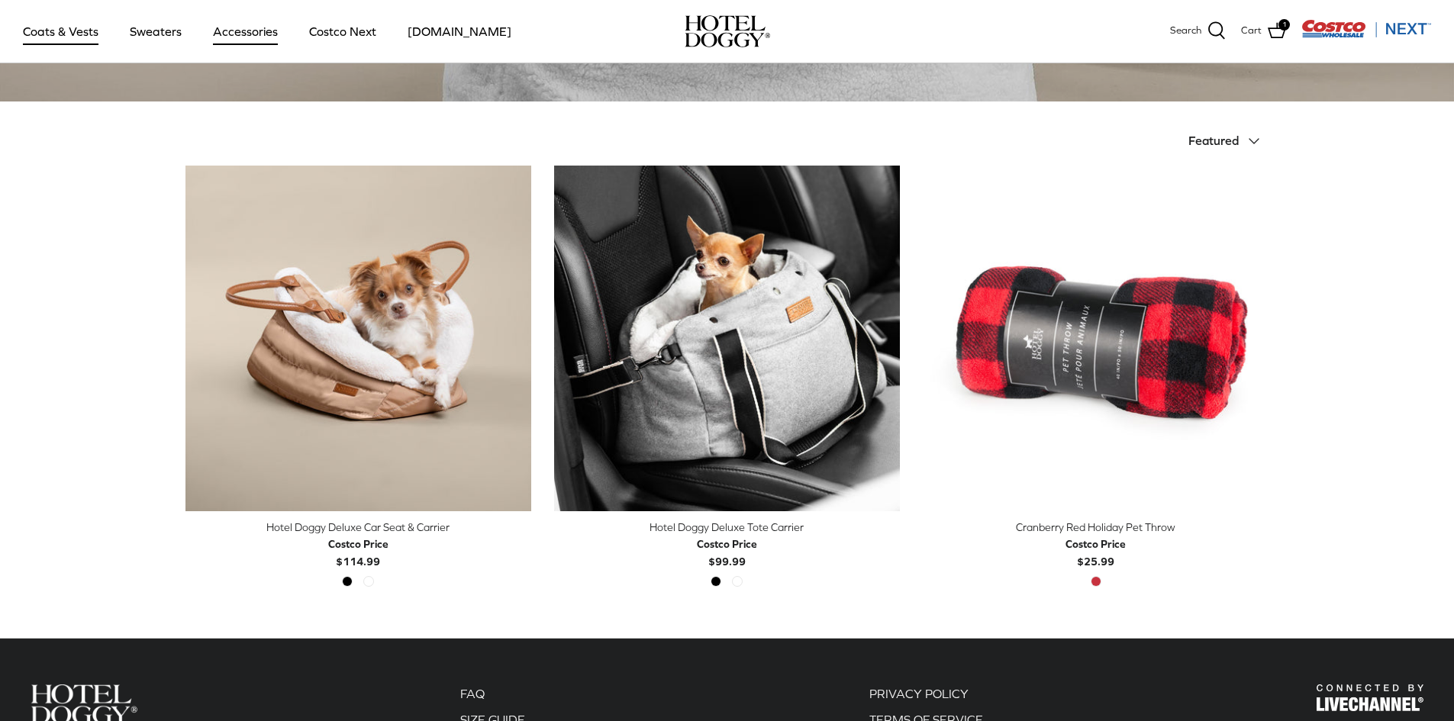
click at [33, 32] on link "Coats & Vests" at bounding box center [60, 31] width 103 height 52
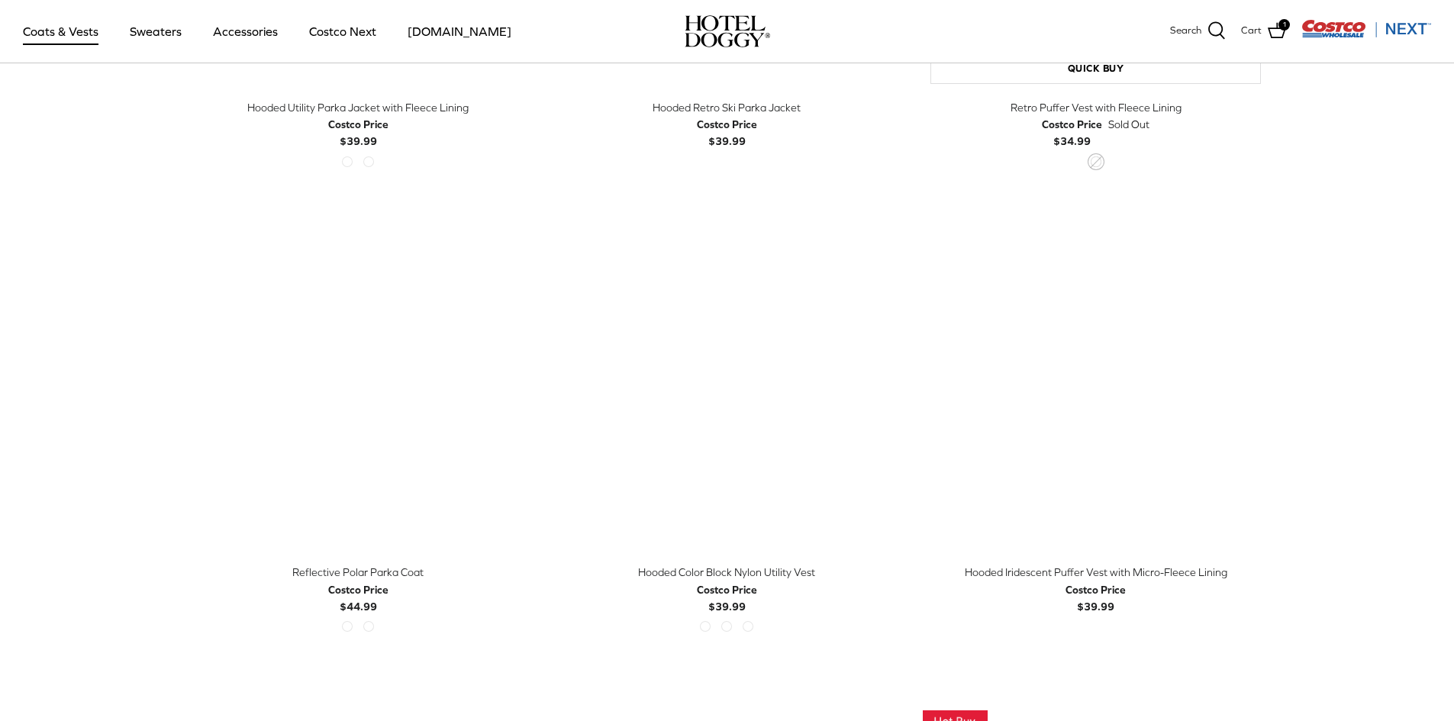
scroll to position [1221, 0]
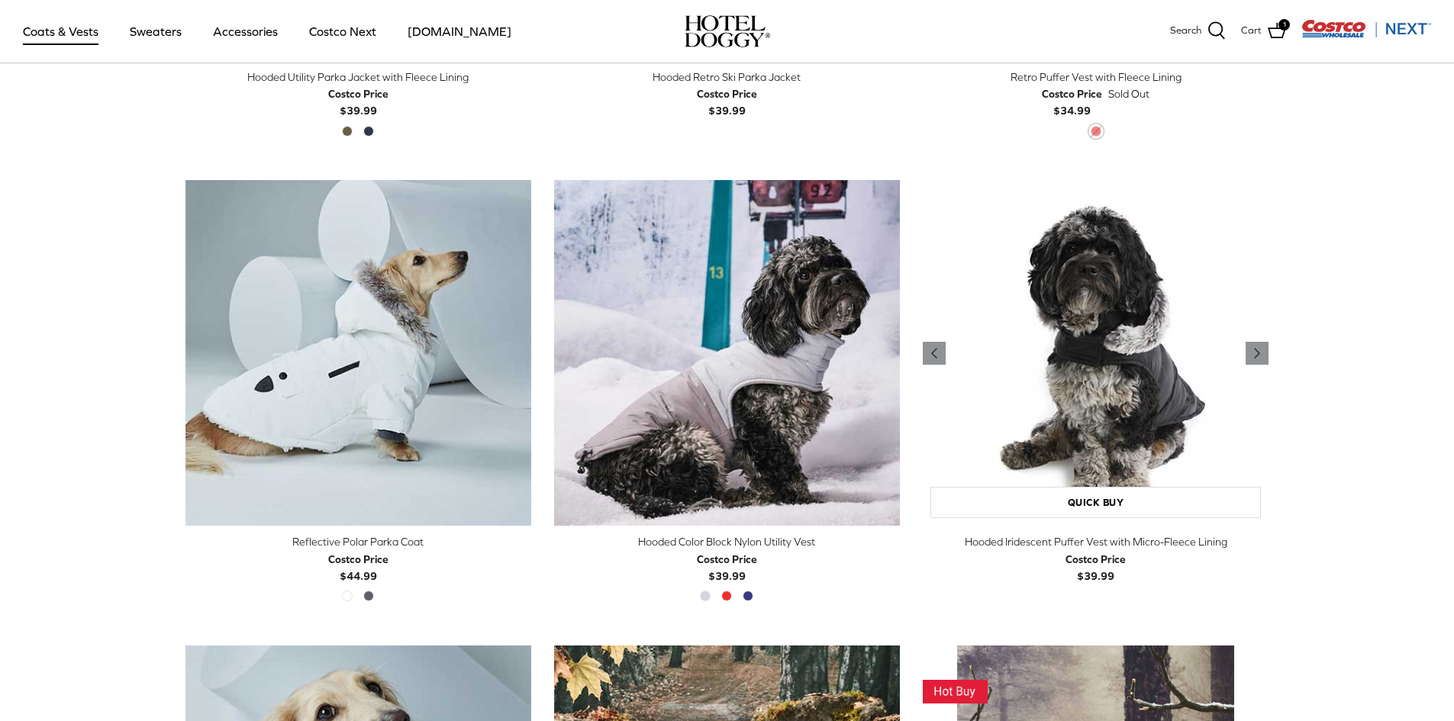
click at [1100, 404] on img "Hooded Iridescent Puffer Vest with Micro-Fleece Lining" at bounding box center [1096, 353] width 346 height 346
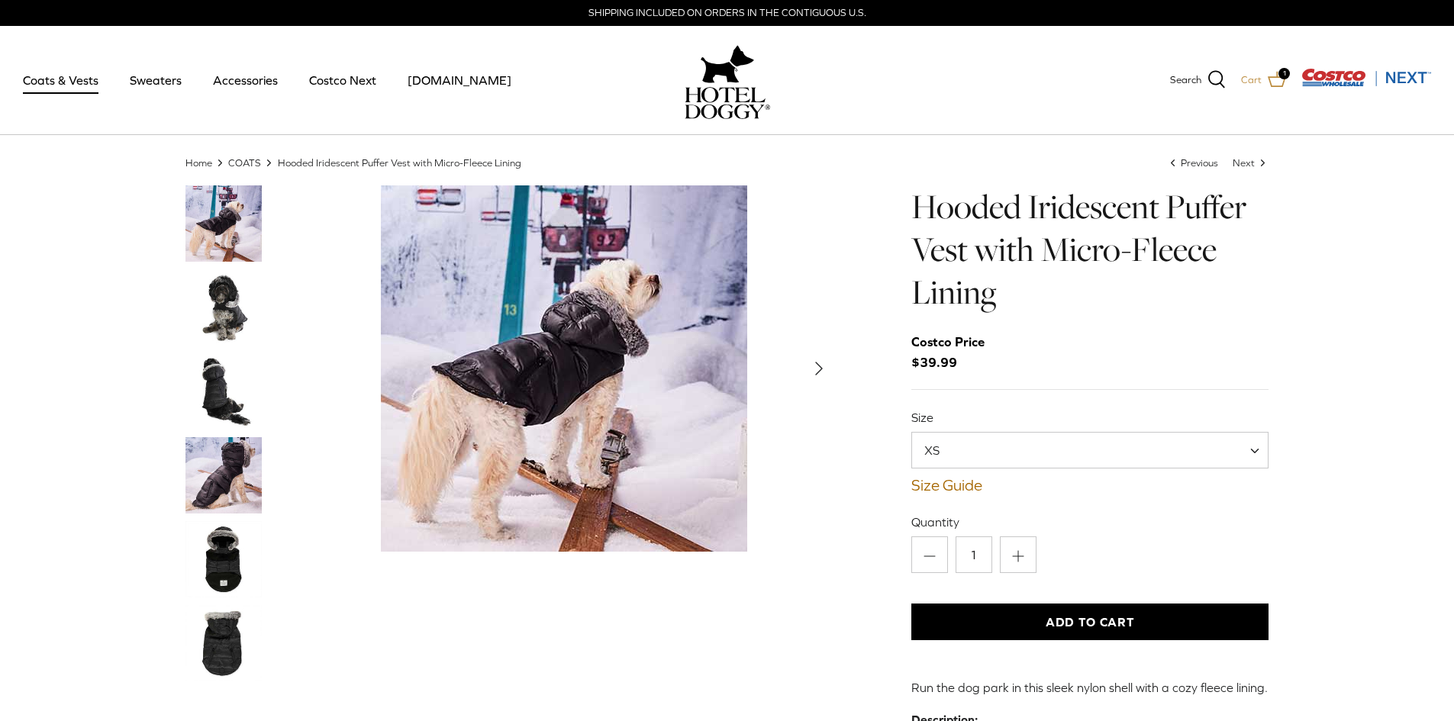
click at [1279, 71] on span "1" at bounding box center [1283, 73] width 11 height 11
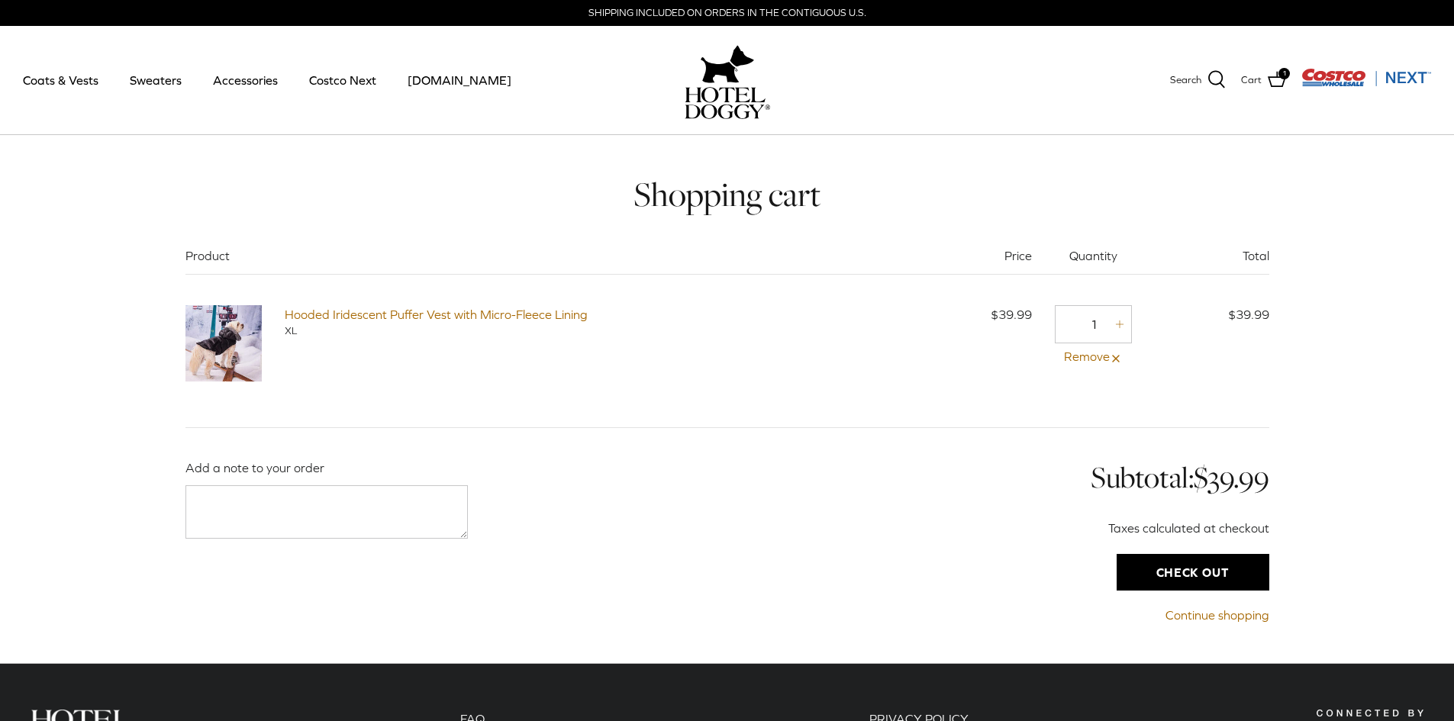
click at [206, 360] on img at bounding box center [223, 343] width 76 height 76
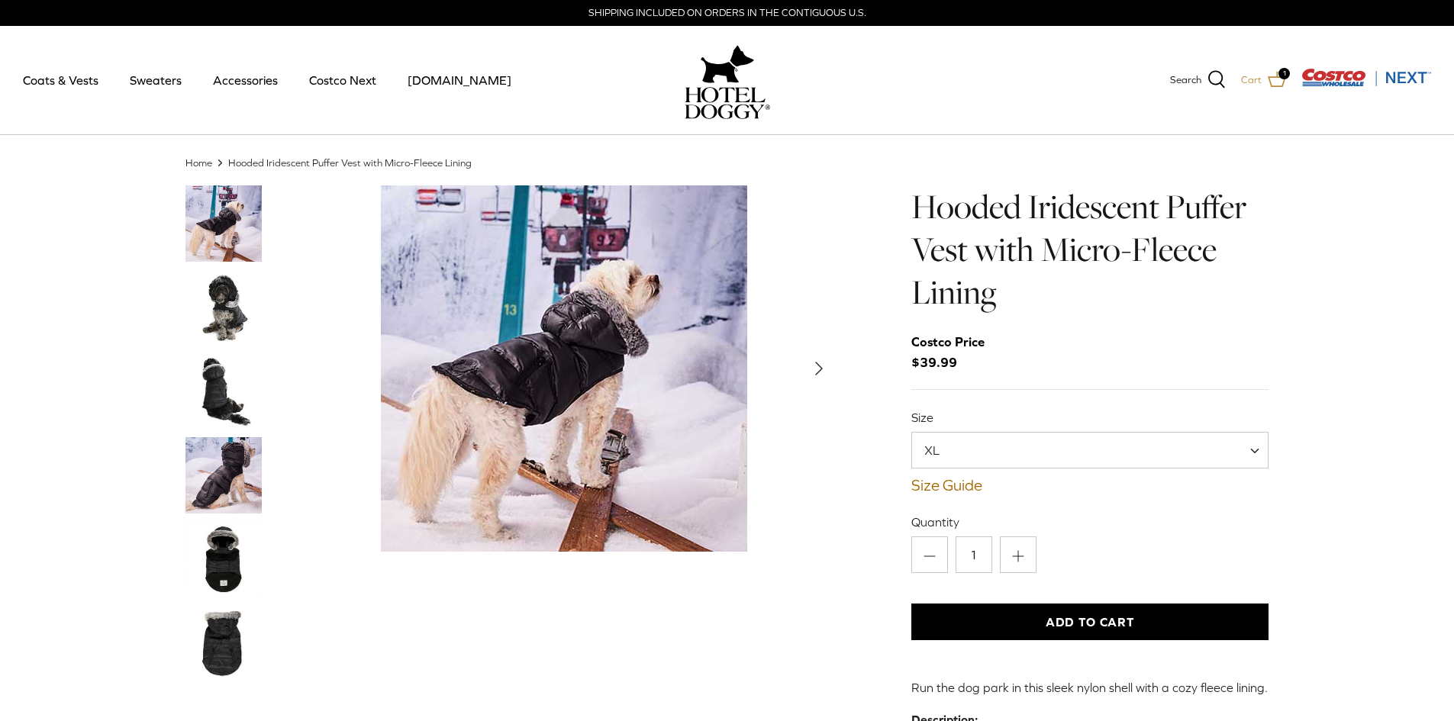
click at [1287, 75] on span "1" at bounding box center [1283, 73] width 11 height 11
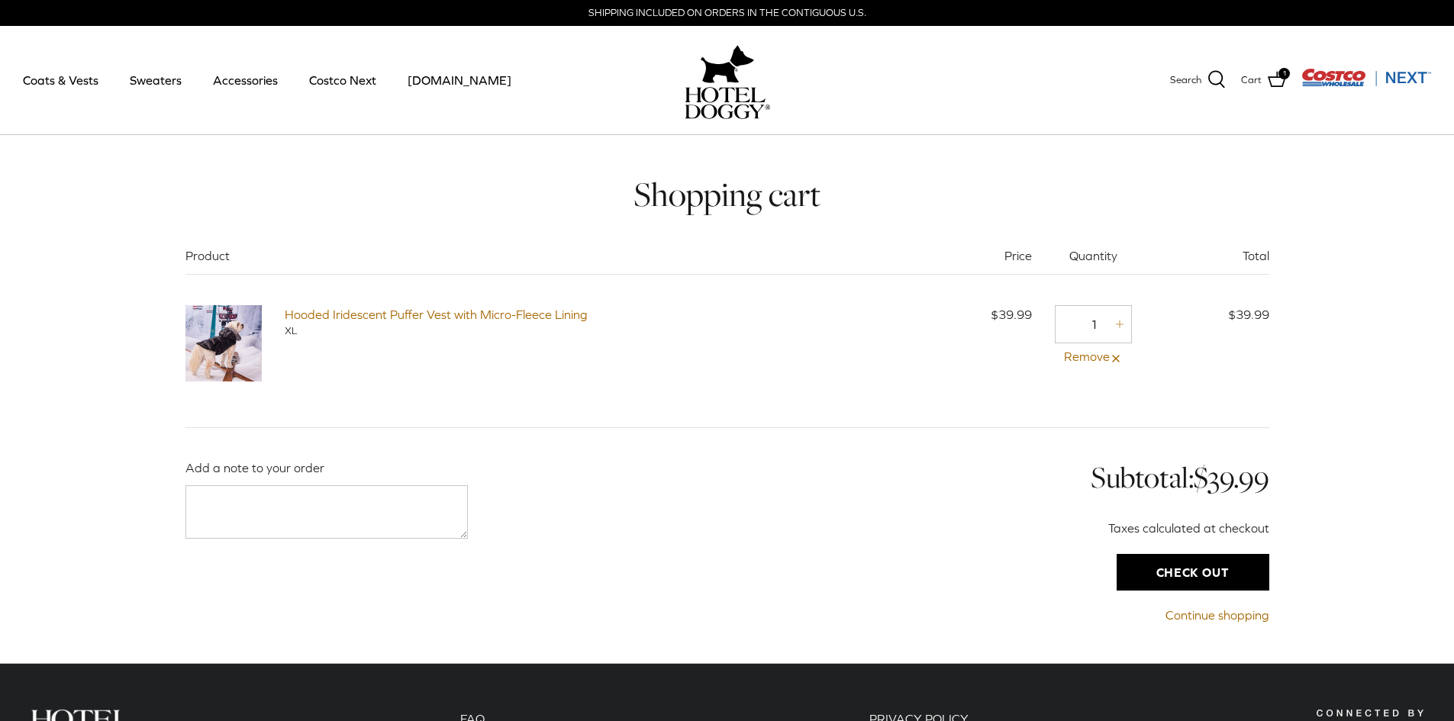
click at [256, 329] on img at bounding box center [223, 343] width 76 height 76
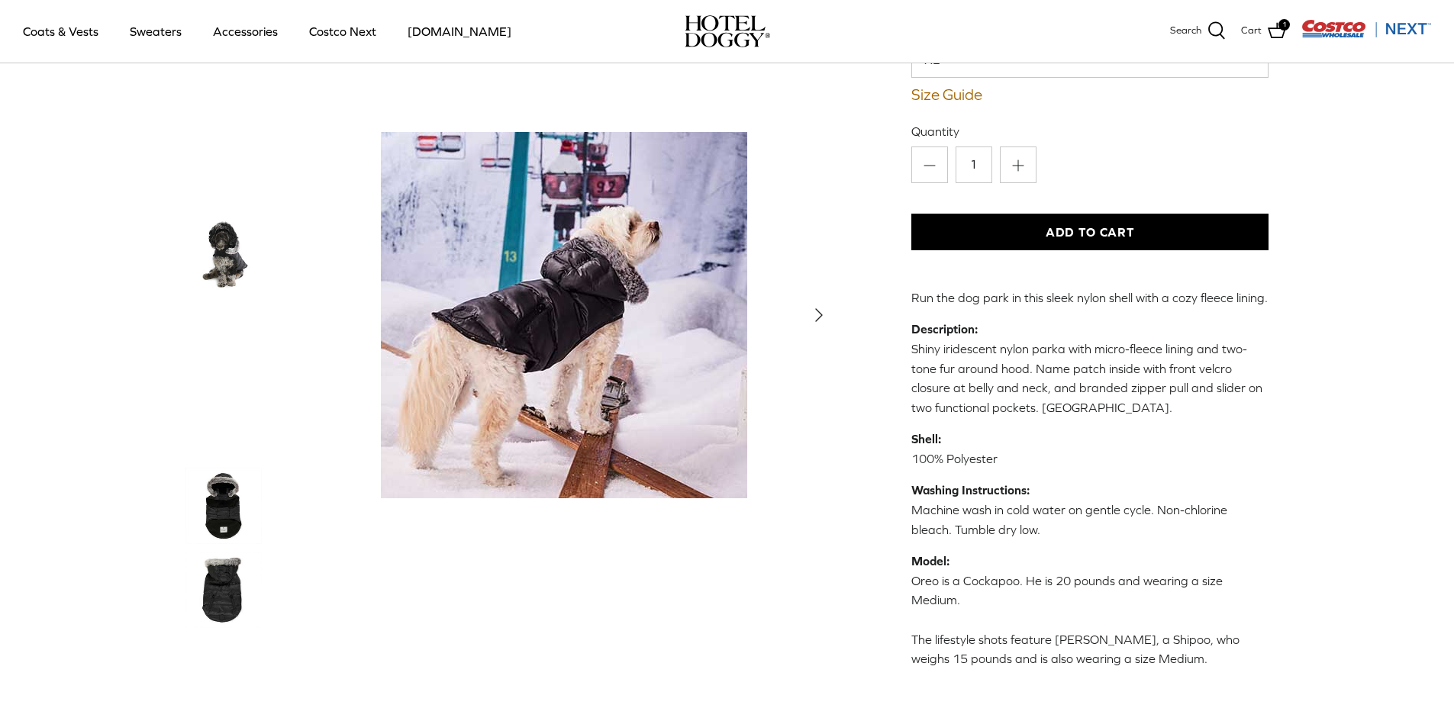
scroll to position [305, 0]
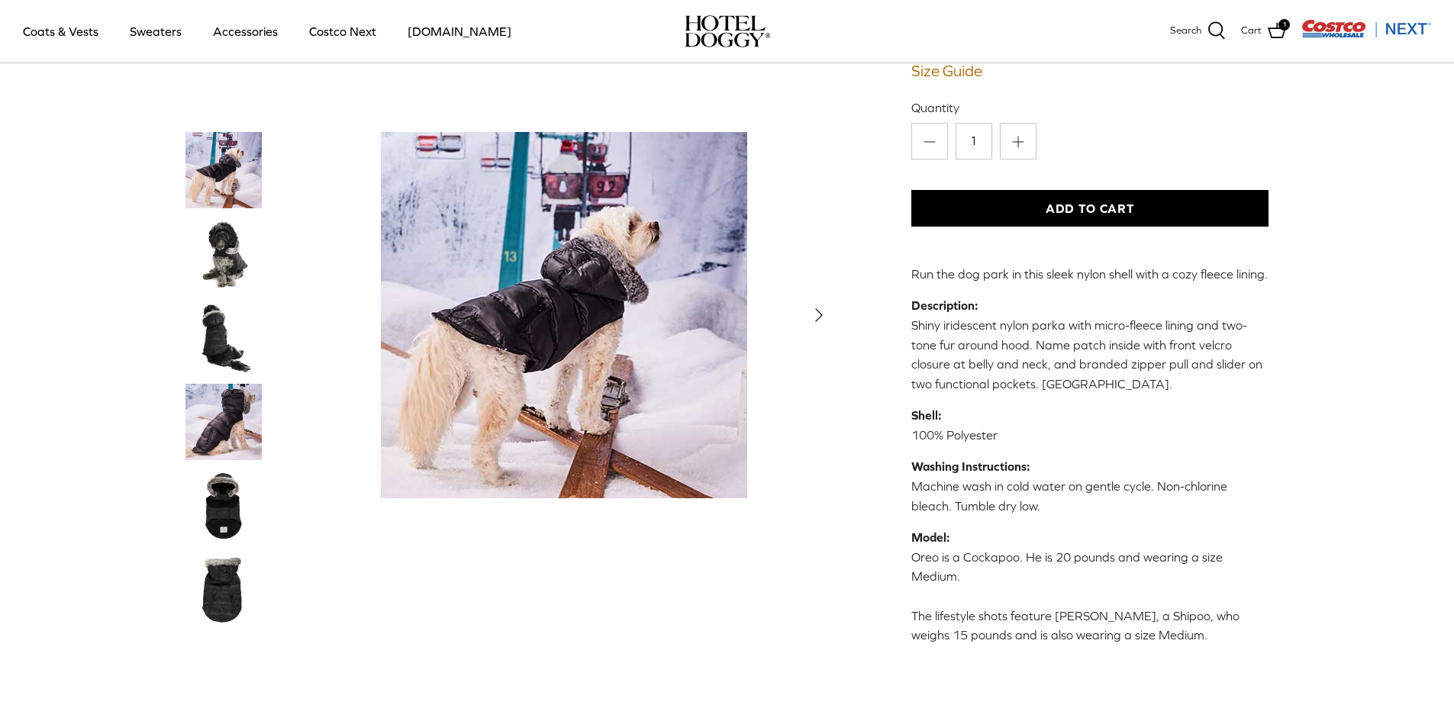
click at [236, 597] on img "Thumbnail Link" at bounding box center [223, 590] width 76 height 76
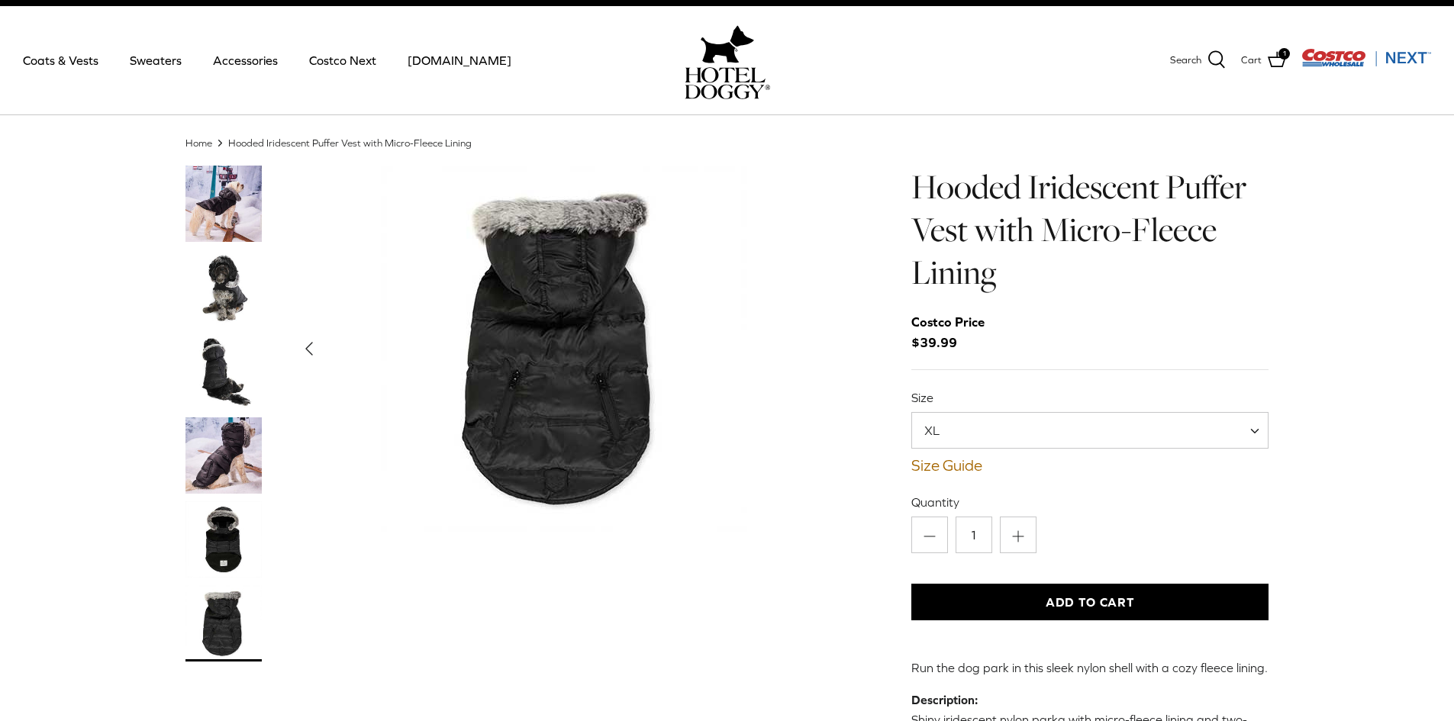
scroll to position [0, 0]
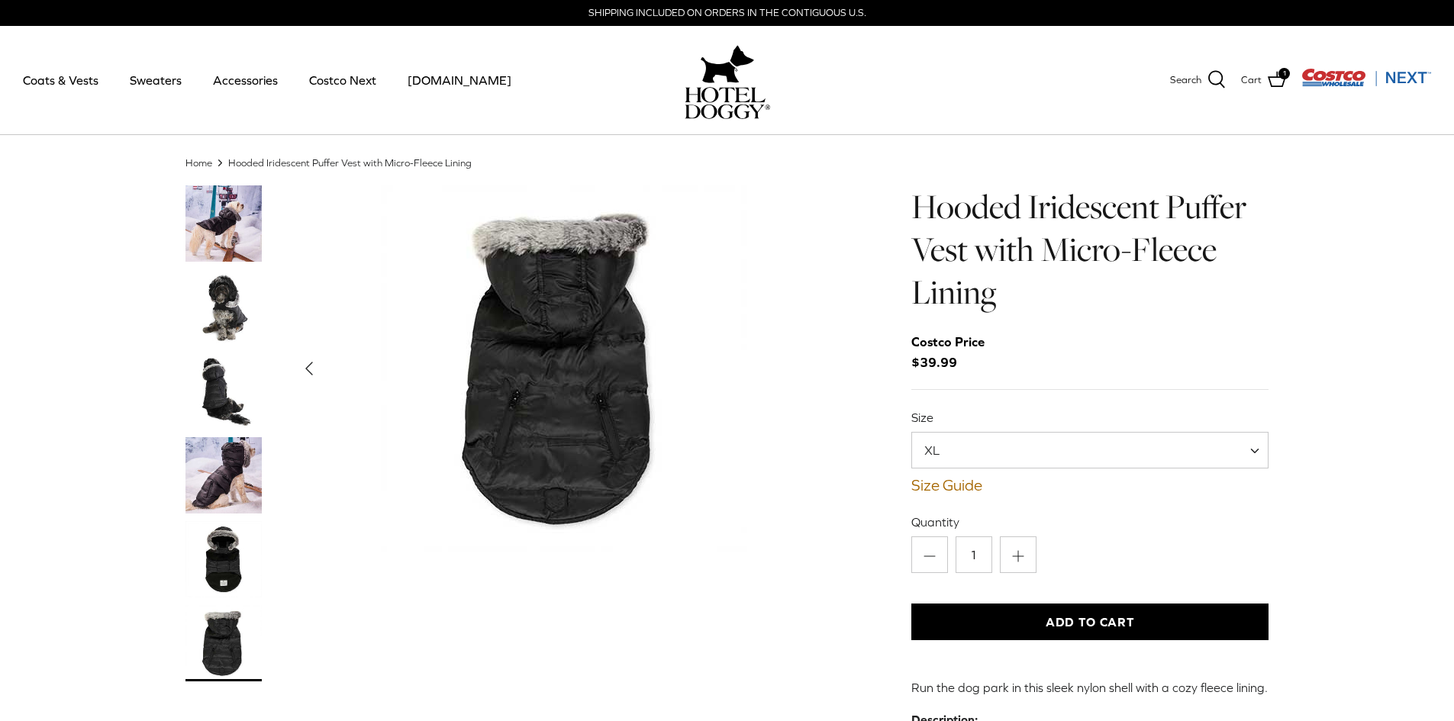
click at [1025, 454] on span "XL" at bounding box center [1090, 450] width 358 height 37
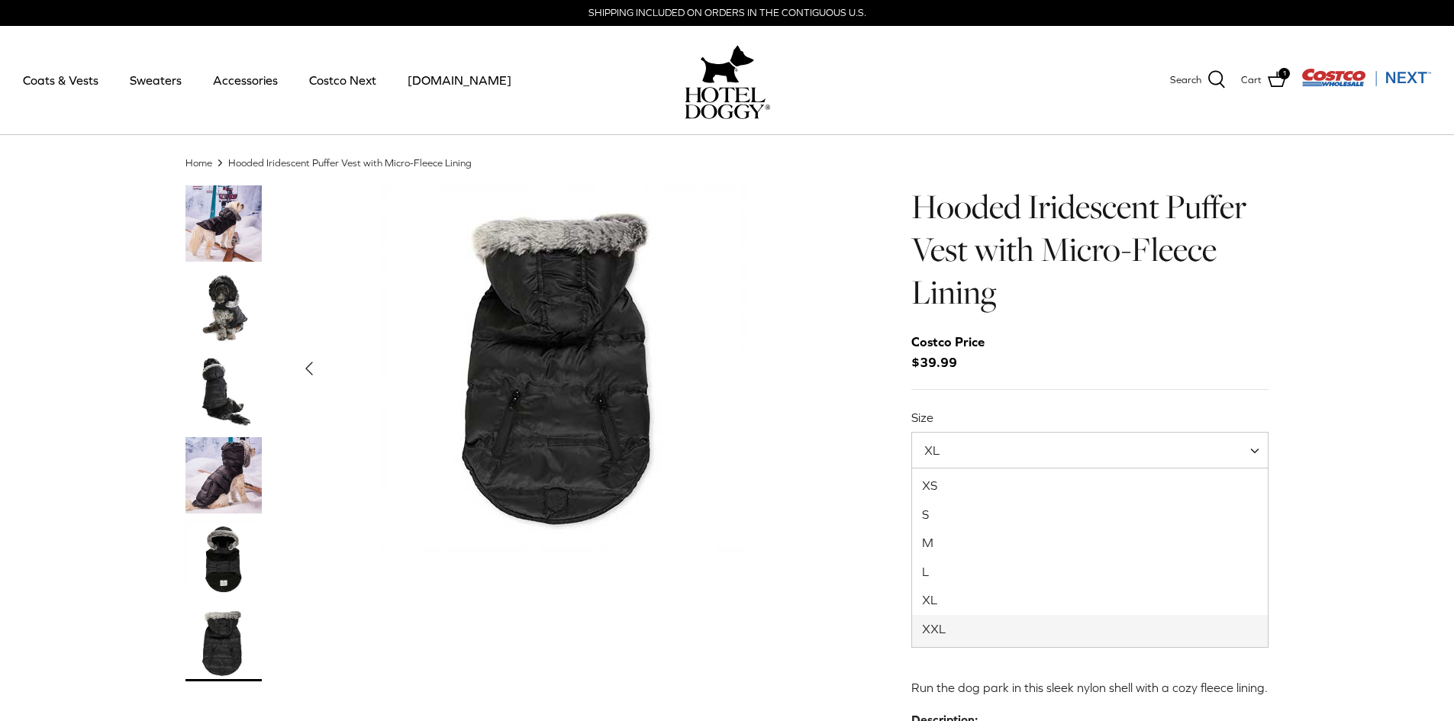
select select "XXL"
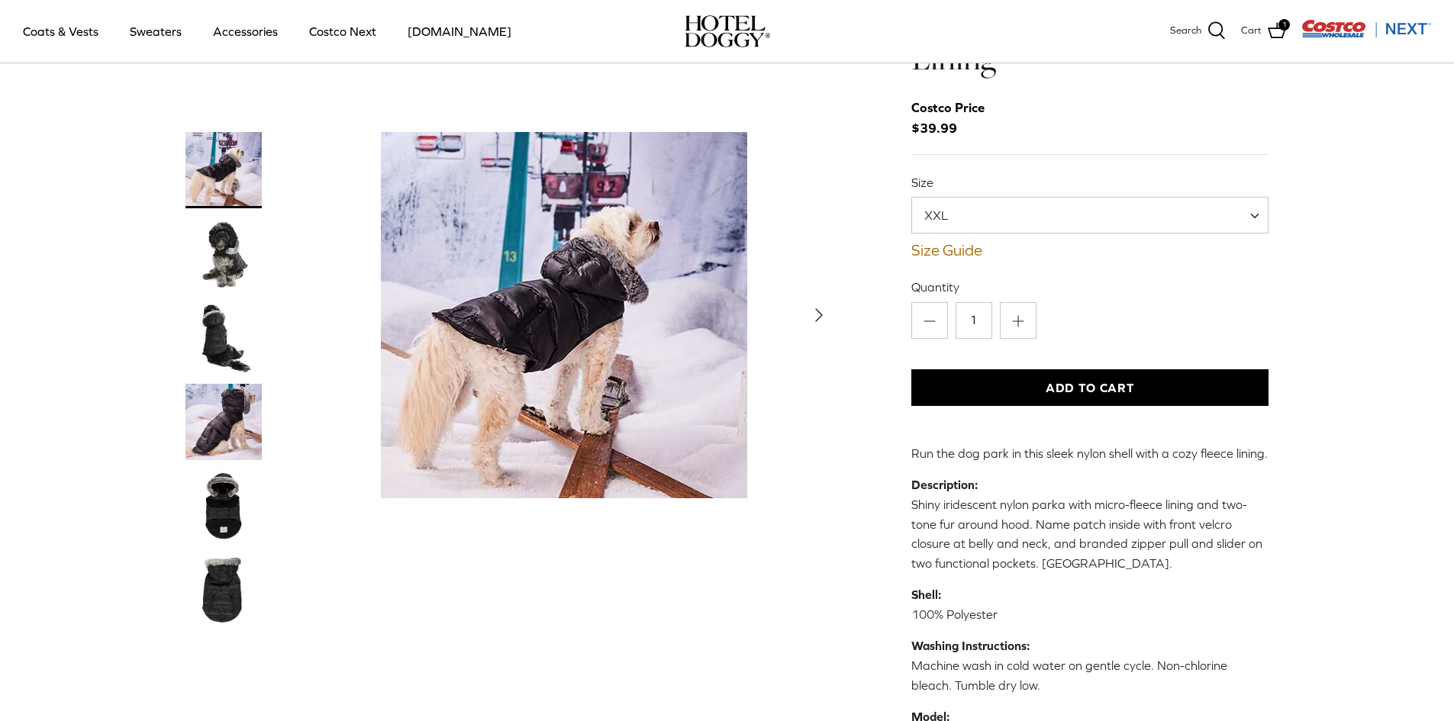
scroll to position [153, 0]
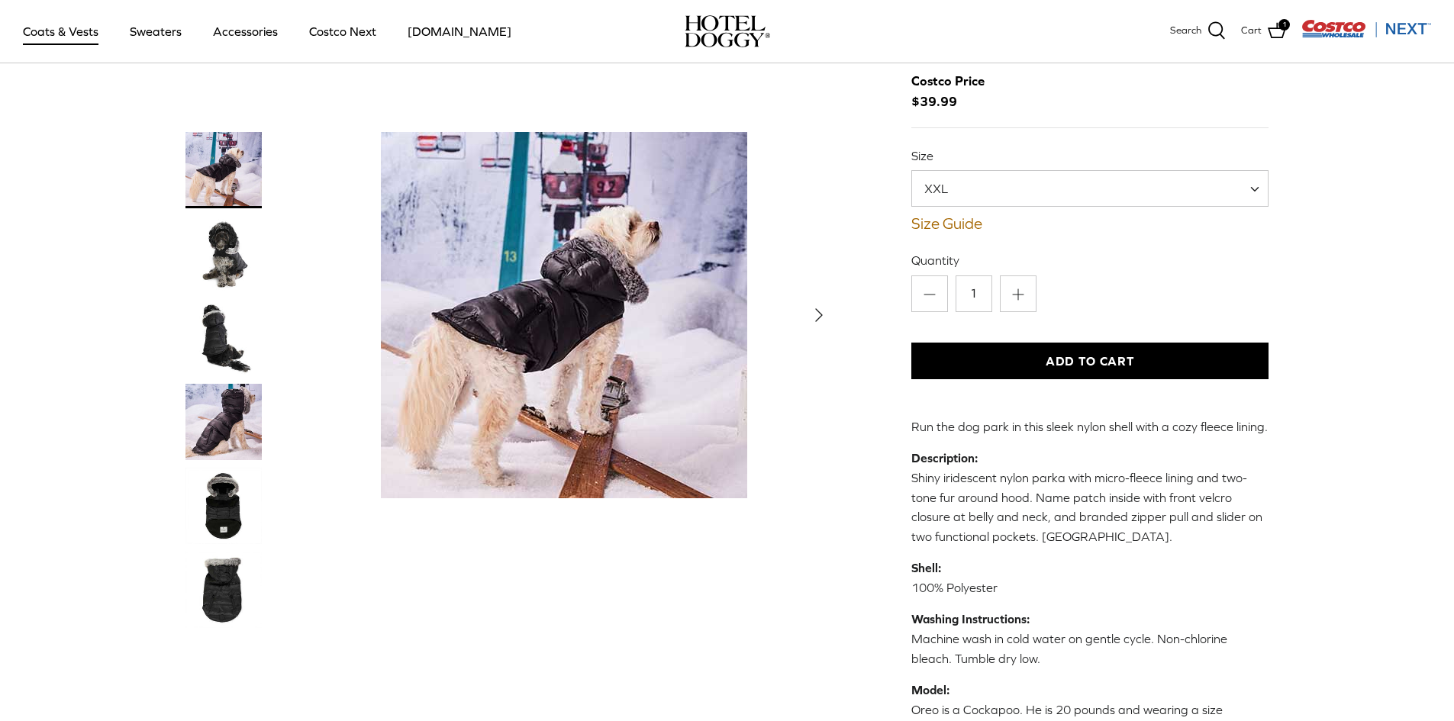
click at [38, 14] on link "Coats & Vests" at bounding box center [60, 31] width 103 height 52
click at [349, 30] on link "Costco Next" at bounding box center [342, 31] width 95 height 52
